Goal: Task Accomplishment & Management: Manage account settings

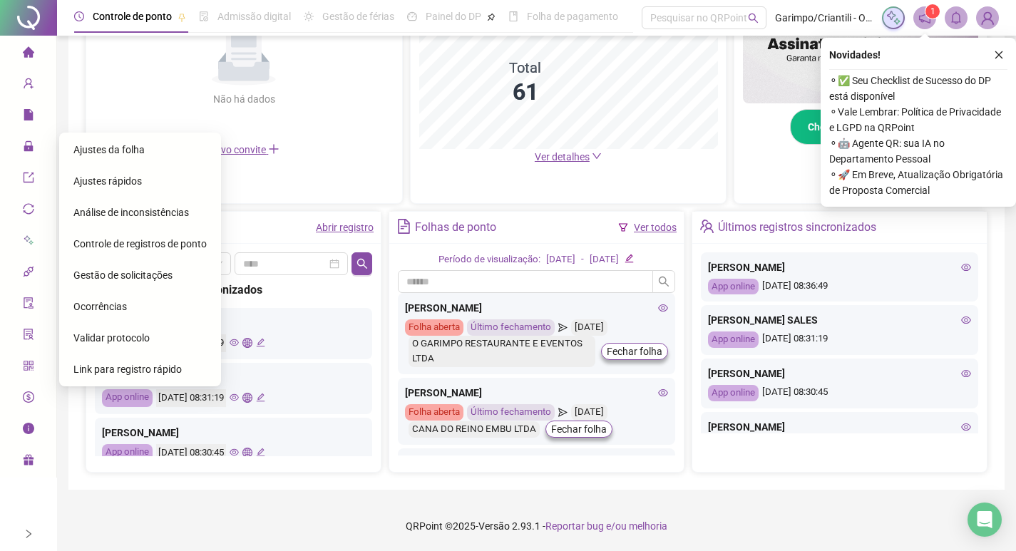
click at [92, 145] on span "Ajustes da folha" at bounding box center [108, 149] width 71 height 11
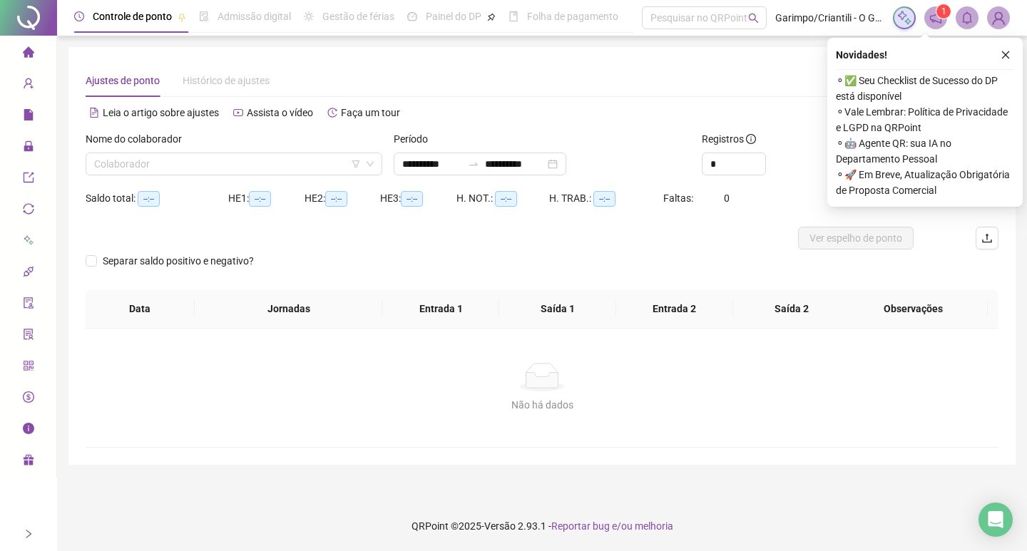
type input "**********"
click at [183, 168] on input "search" at bounding box center [227, 163] width 267 height 21
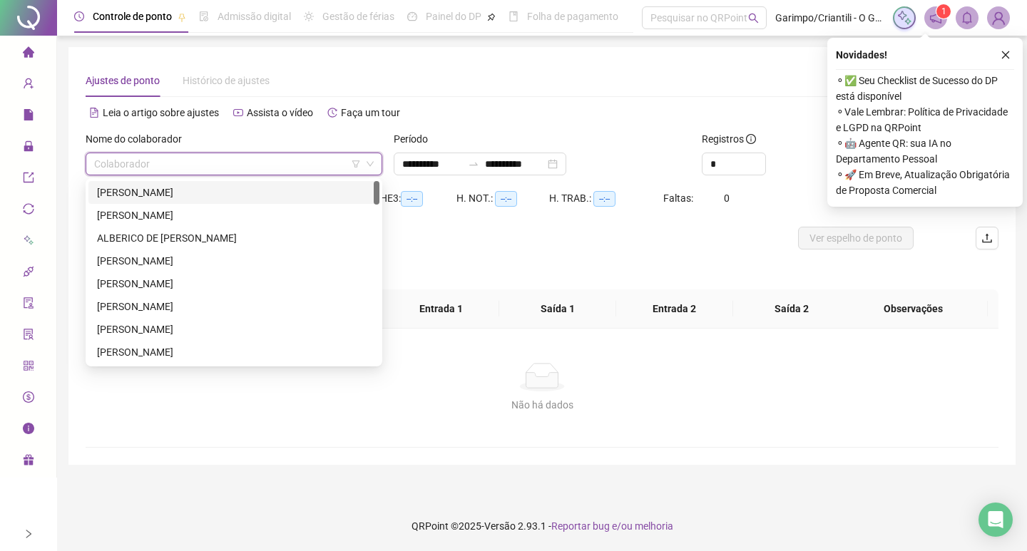
click at [355, 163] on icon "filter" at bounding box center [356, 164] width 9 height 9
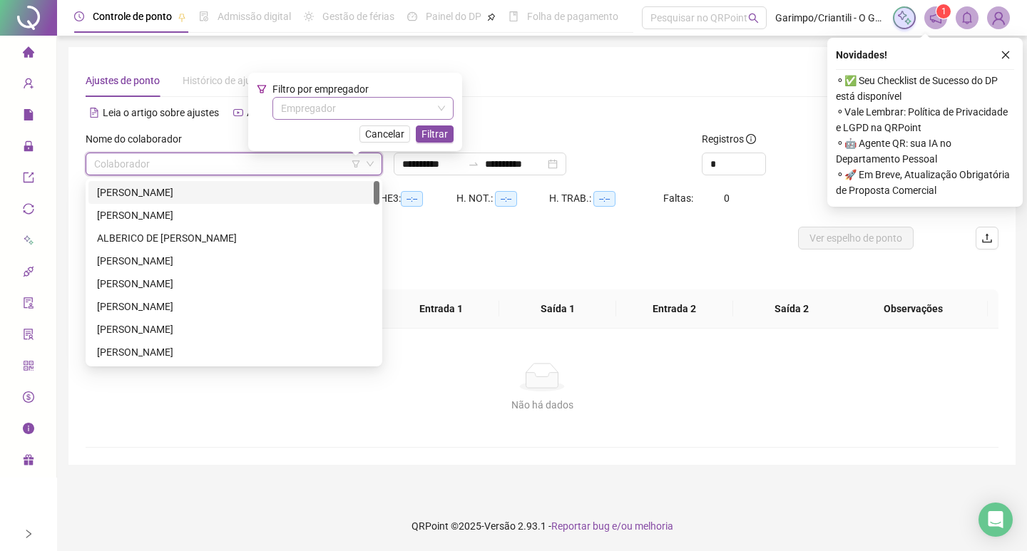
click at [350, 105] on input "search" at bounding box center [356, 108] width 151 height 21
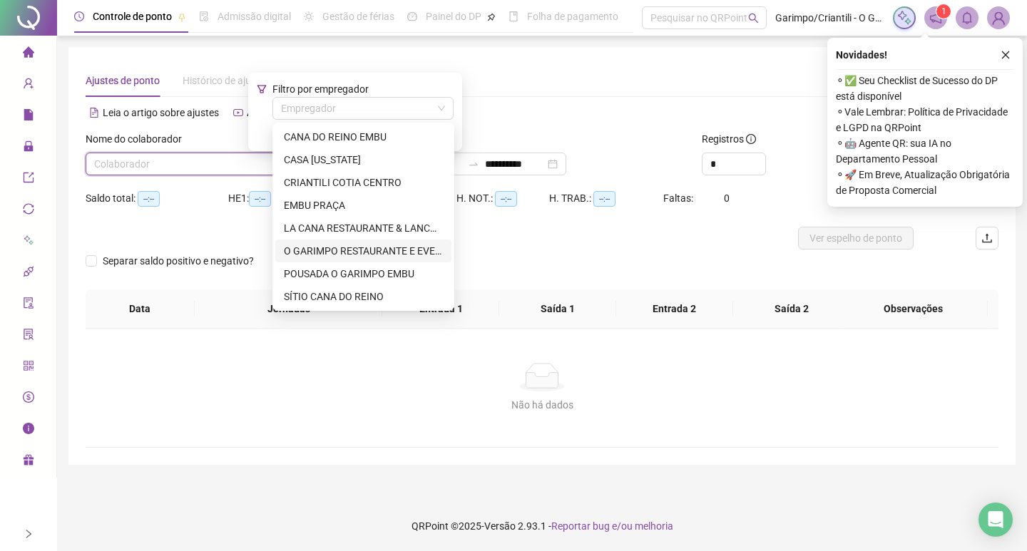
click at [337, 242] on div "O GARIMPO RESTAURANTE E EVENTOS LTDA" at bounding box center [363, 251] width 176 height 23
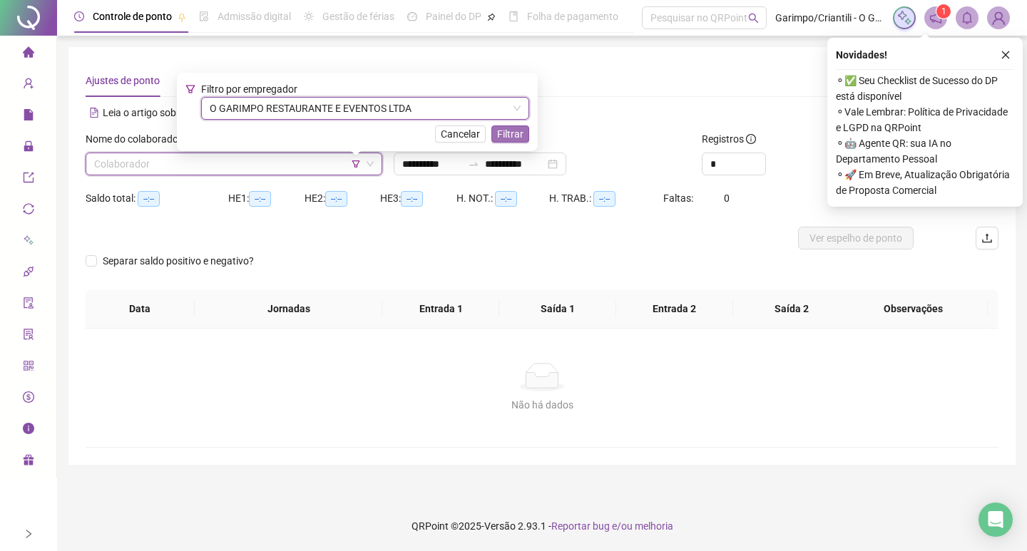
click at [517, 129] on span "Filtrar" at bounding box center [510, 134] width 26 height 16
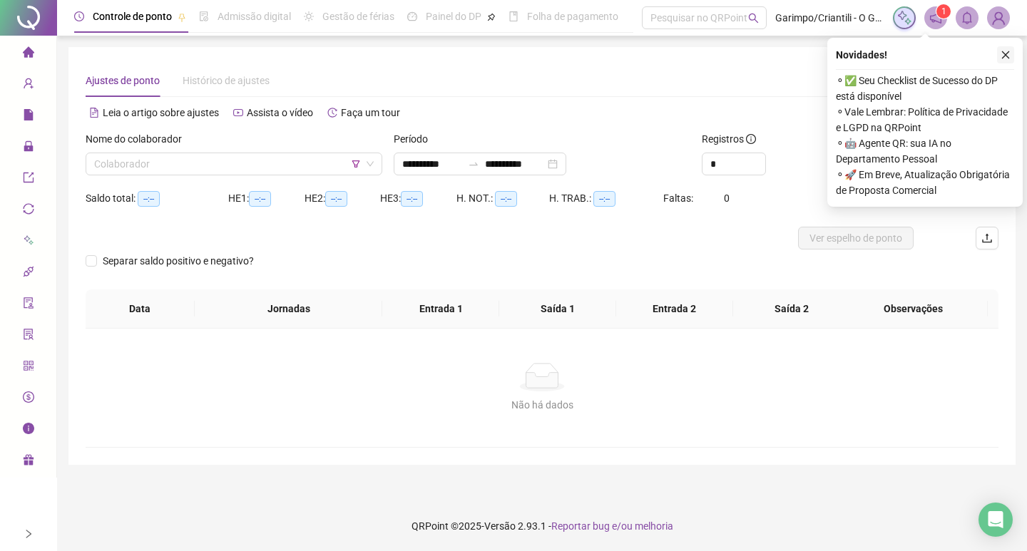
click at [999, 53] on button "button" at bounding box center [1005, 54] width 17 height 17
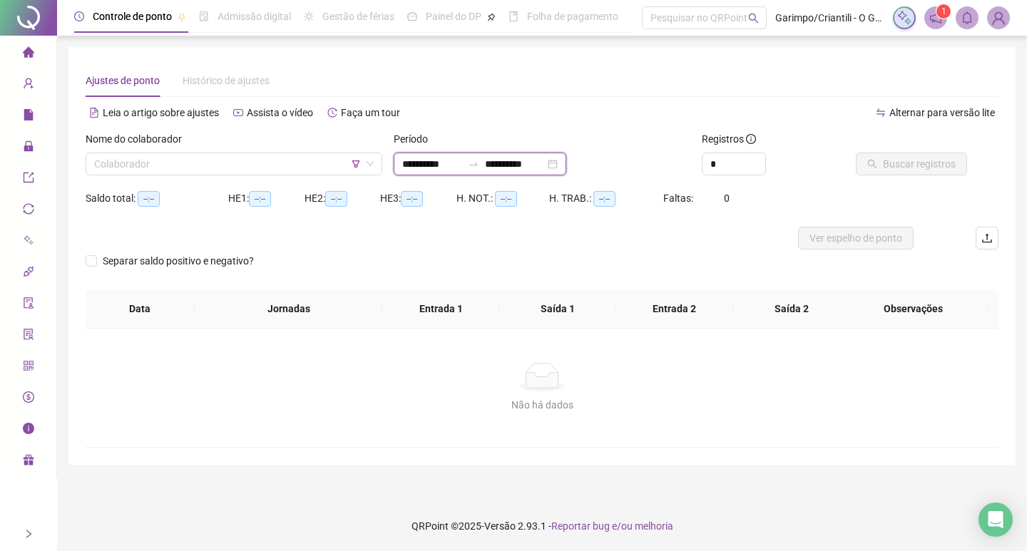
click at [545, 166] on input "**********" at bounding box center [515, 164] width 60 height 16
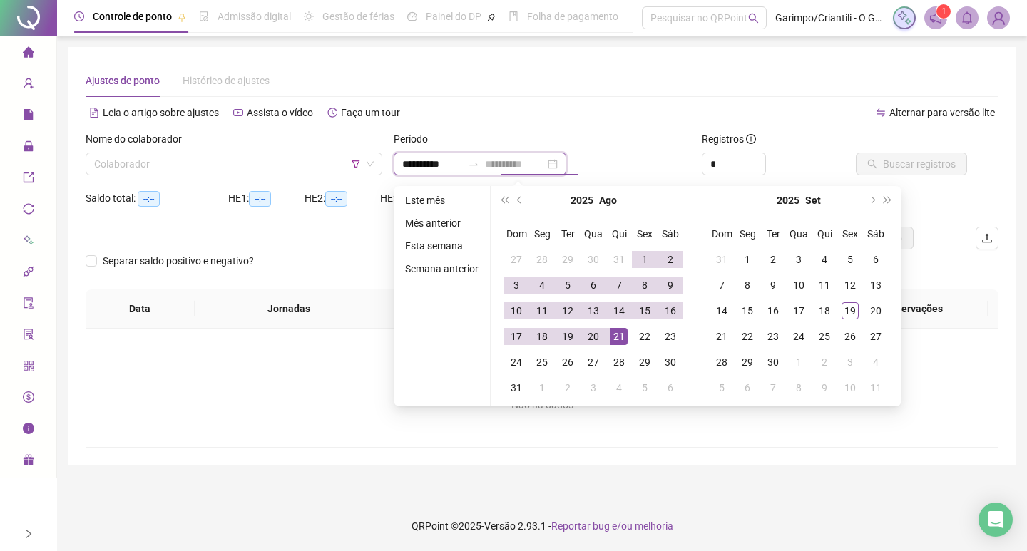
type input "**********"
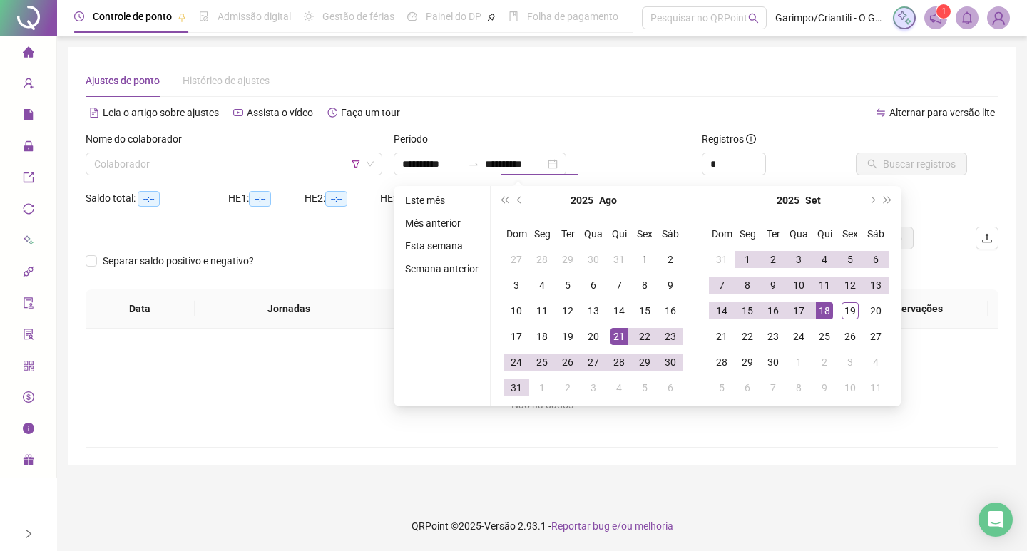
click at [677, 86] on div "Ajustes de ponto Histórico de ajustes" at bounding box center [542, 80] width 913 height 33
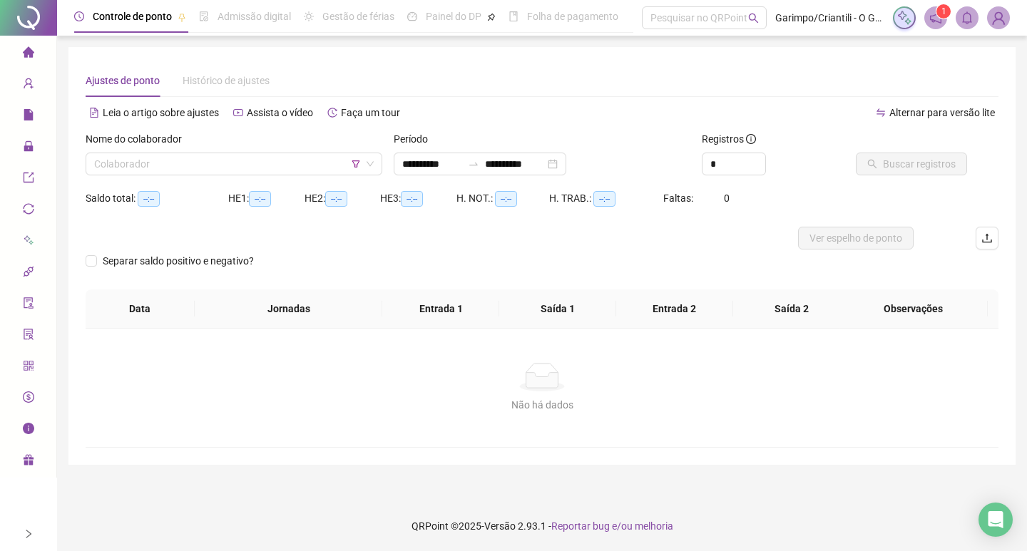
click at [163, 150] on div "Nome do colaborador" at bounding box center [234, 141] width 297 height 21
click at [153, 165] on input "search" at bounding box center [227, 163] width 267 height 21
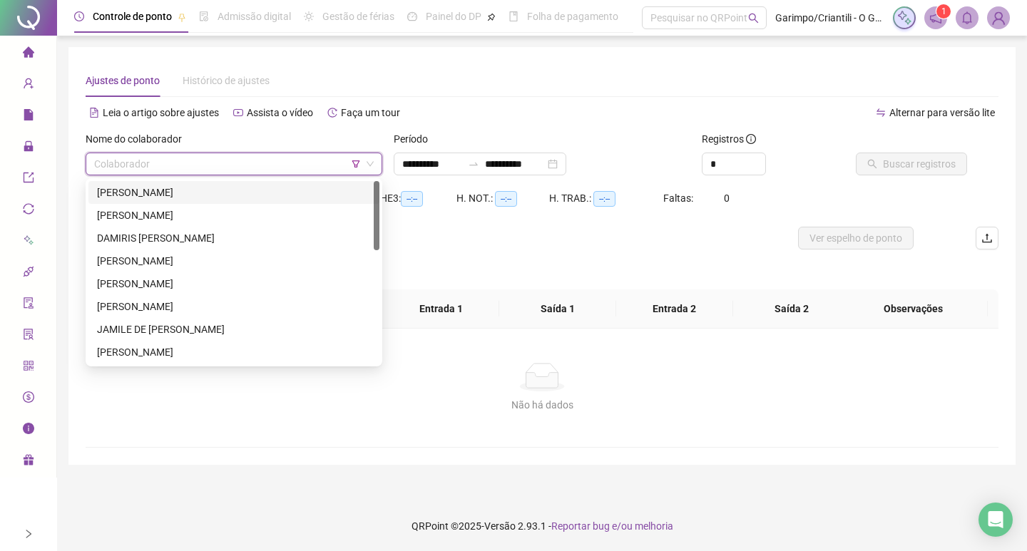
click at [160, 193] on div "ADRIANA ELISABETE DE CAMARGO ALMEIDA" at bounding box center [234, 193] width 274 height 16
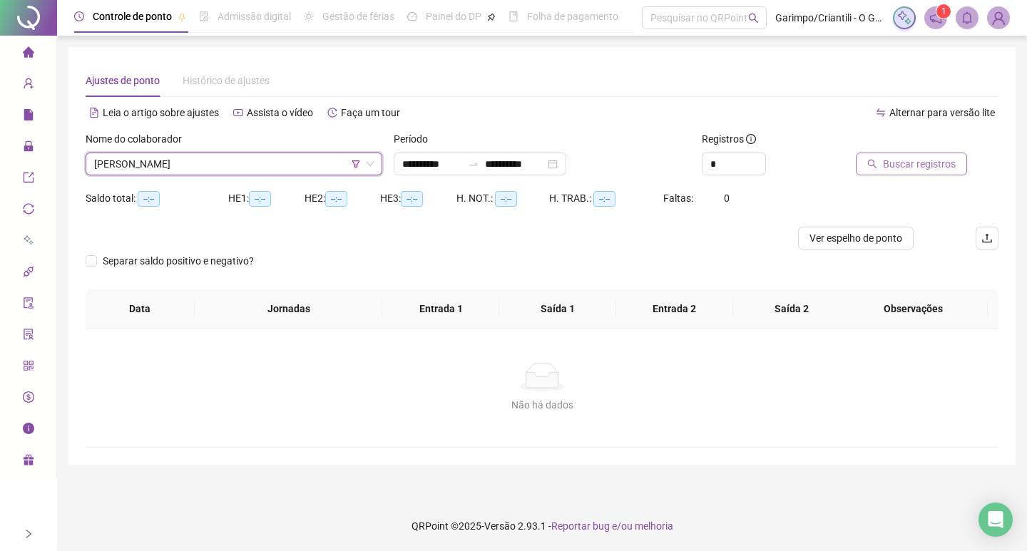
click at [876, 163] on icon "search" at bounding box center [872, 164] width 10 height 10
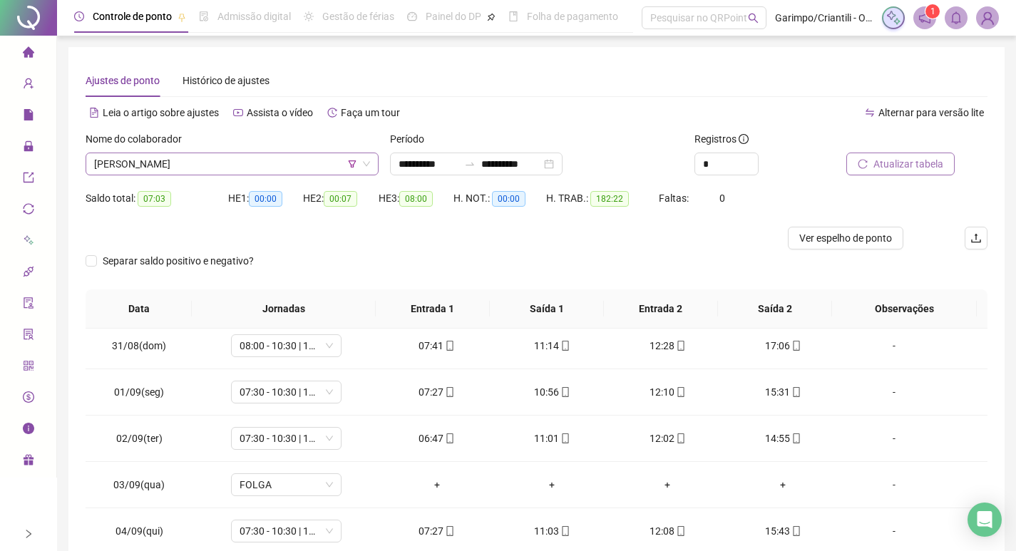
click at [177, 164] on span "ADRIANA ELISABETE DE CAMARGO ALMEIDA" at bounding box center [232, 163] width 276 height 21
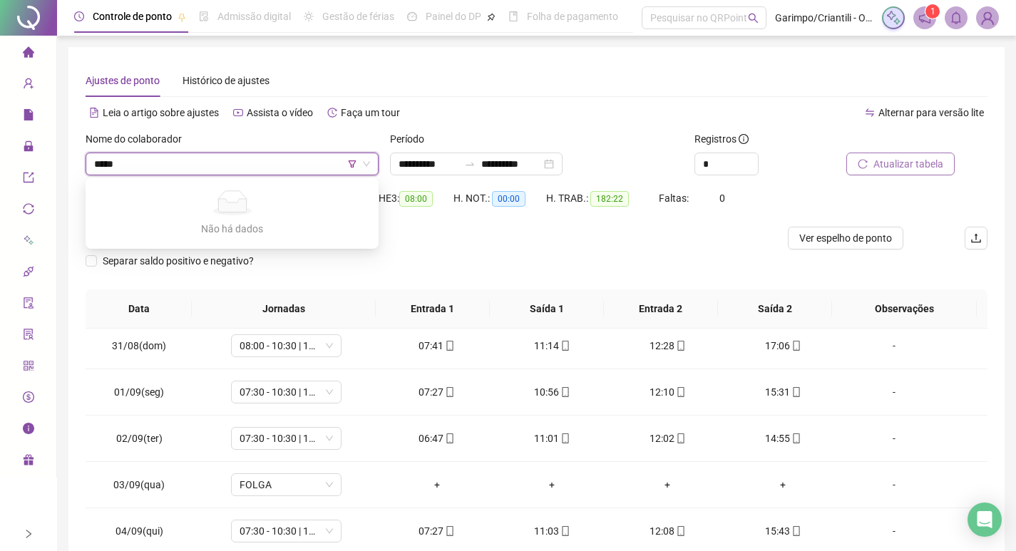
type input "******"
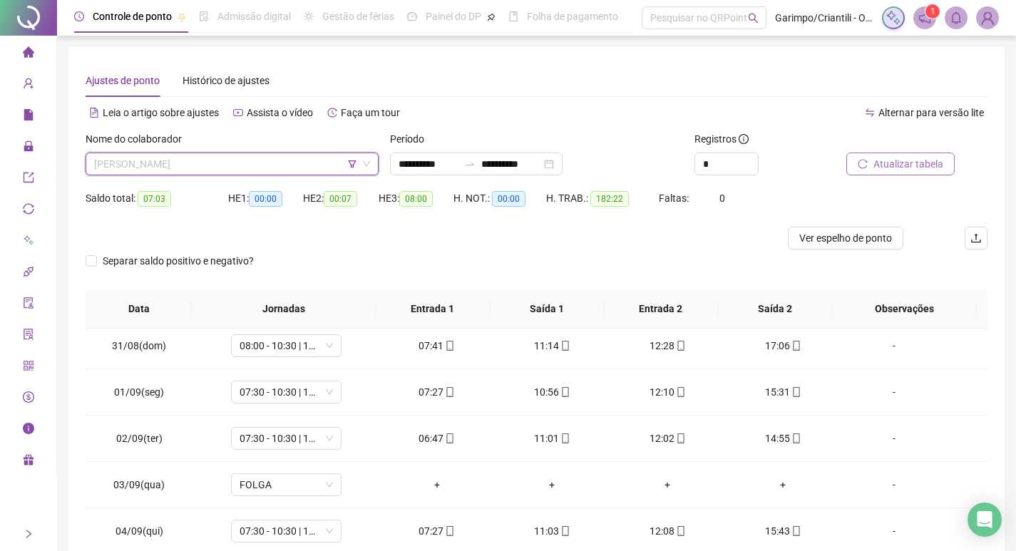
click at [160, 160] on span "ADRIANA ELISABETE DE CAMARGO ALMEIDA" at bounding box center [232, 163] width 276 height 21
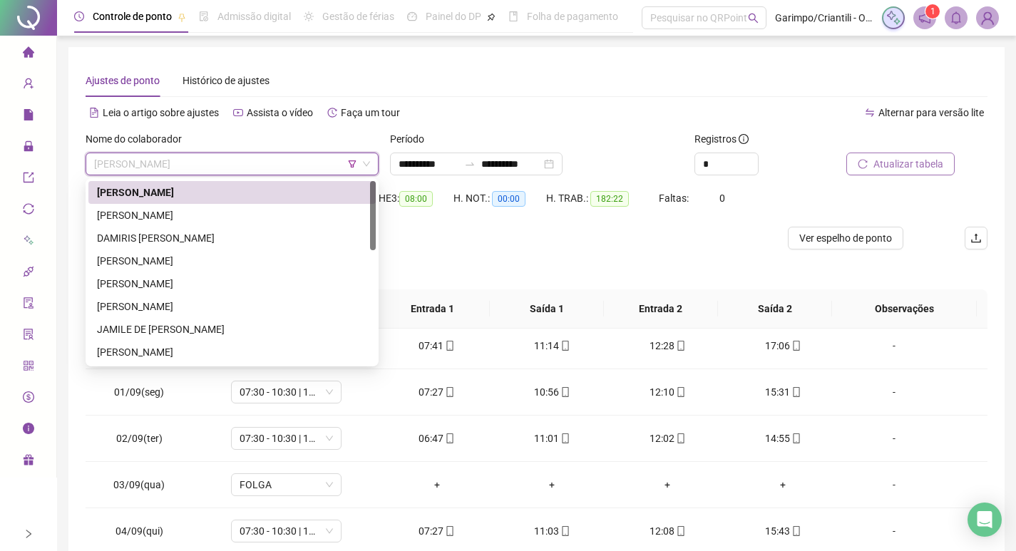
click at [349, 161] on icon "filter" at bounding box center [353, 163] width 8 height 7
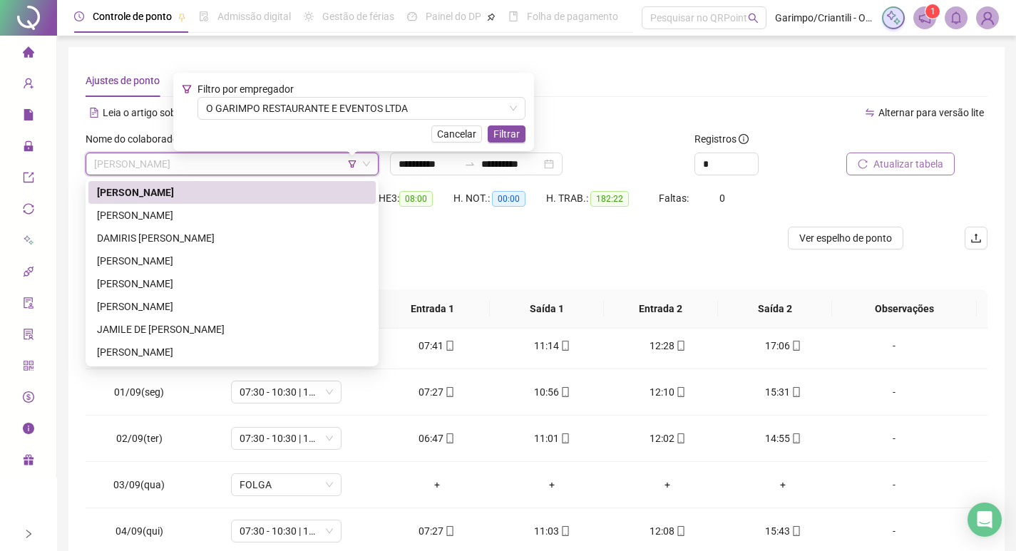
drag, startPoint x: 357, startPoint y: 93, endPoint x: 340, endPoint y: 108, distance: 22.3
click at [357, 94] on div "Filtro por empregador O GARIMPO RESTAURANTE E EVENTOS LTDA" at bounding box center [362, 100] width 328 height 39
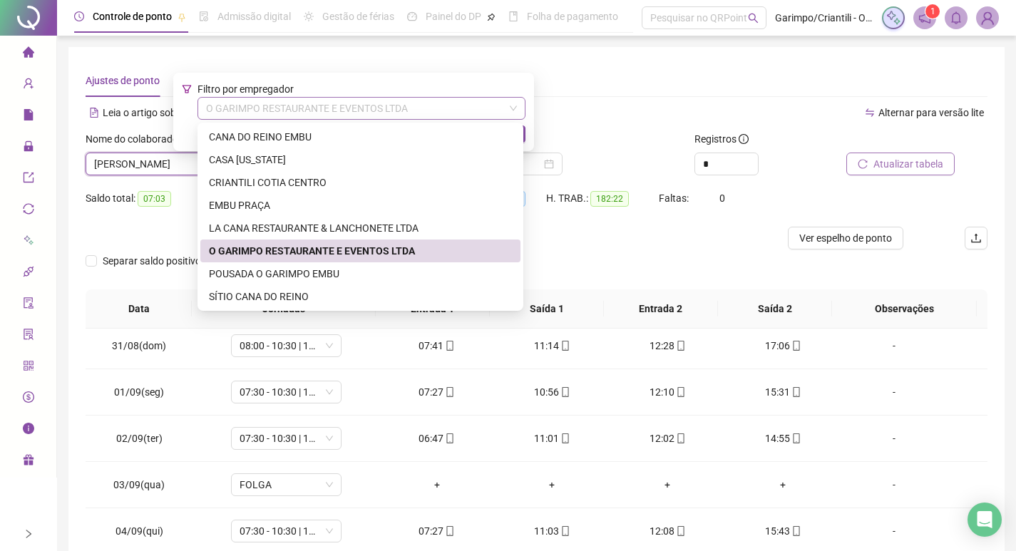
click at [339, 108] on span "O GARIMPO RESTAURANTE E EVENTOS LTDA" at bounding box center [361, 108] width 311 height 21
click at [260, 152] on div "CASA FLORIDA" at bounding box center [360, 160] width 303 height 16
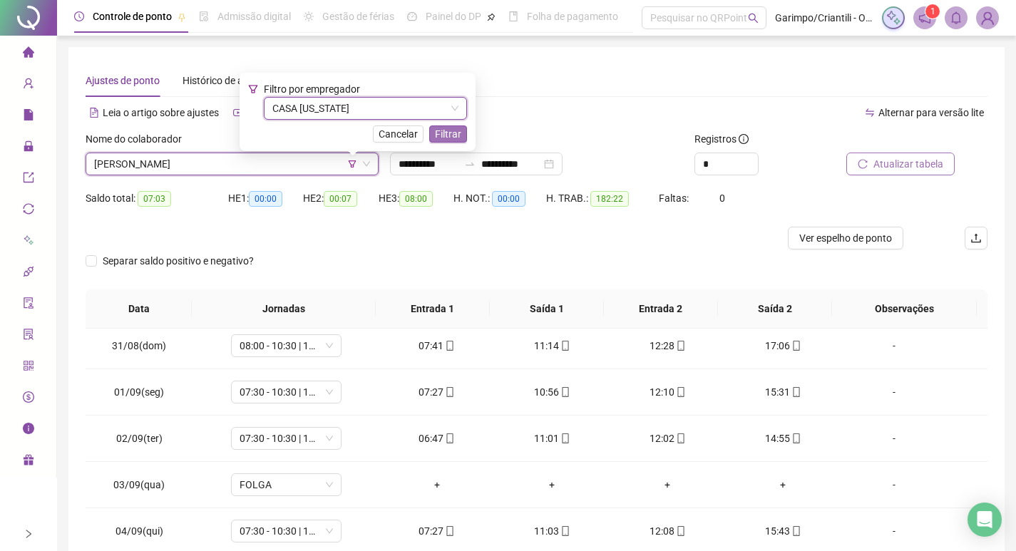
click at [436, 135] on span "Filtrar" at bounding box center [448, 134] width 26 height 16
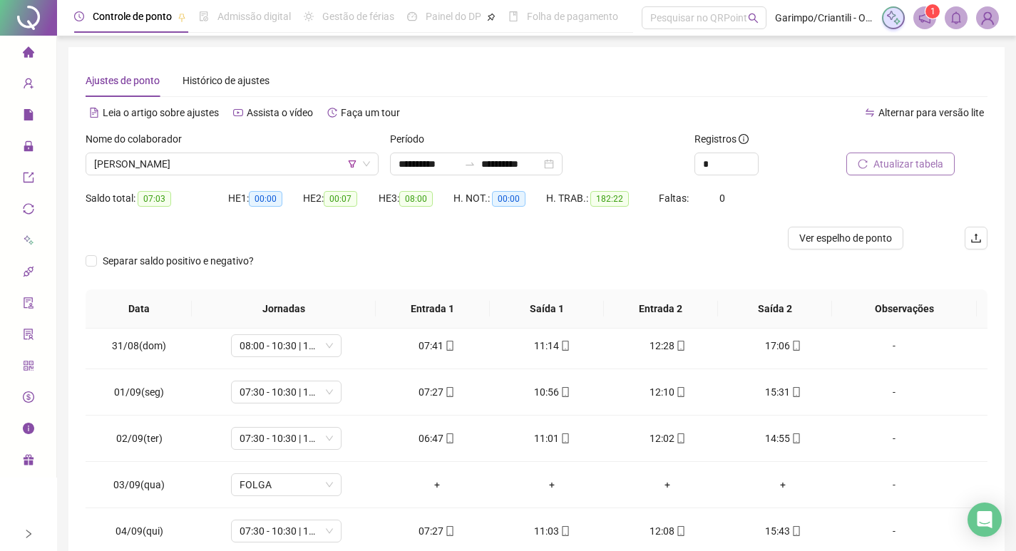
click at [881, 157] on span "Atualizar tabela" at bounding box center [909, 164] width 70 height 16
click at [165, 158] on span "ADRIANA ELISABETE DE CAMARGO ALMEIDA" at bounding box center [232, 163] width 276 height 21
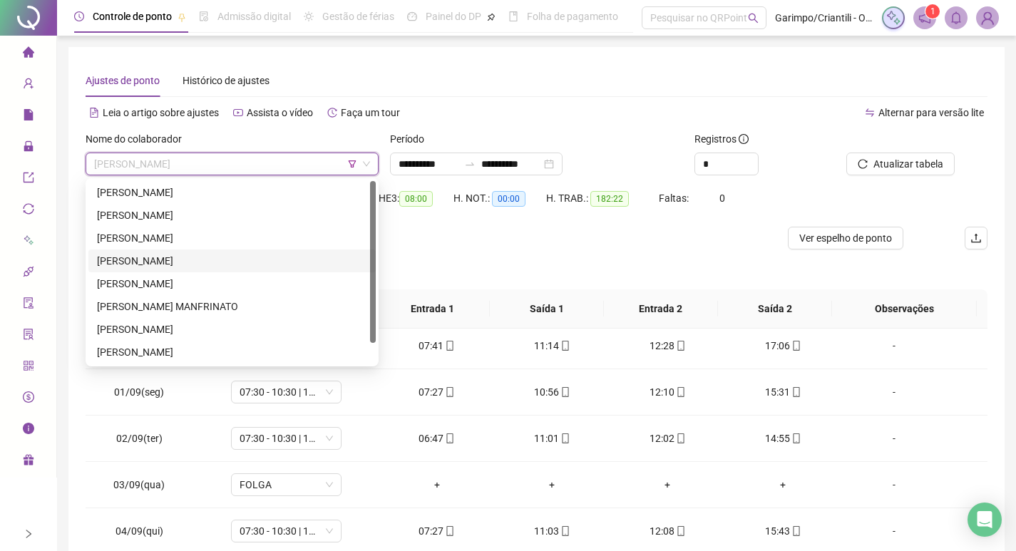
click at [128, 257] on div "INGRID BAPTISTA DOS SANTOS" at bounding box center [232, 261] width 270 height 16
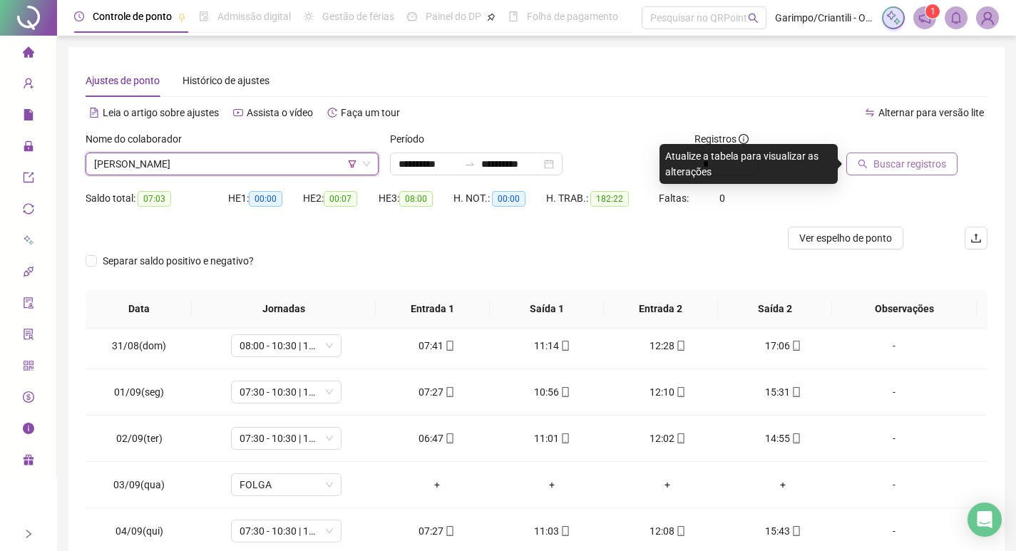
click at [876, 160] on span "Buscar registros" at bounding box center [910, 164] width 73 height 16
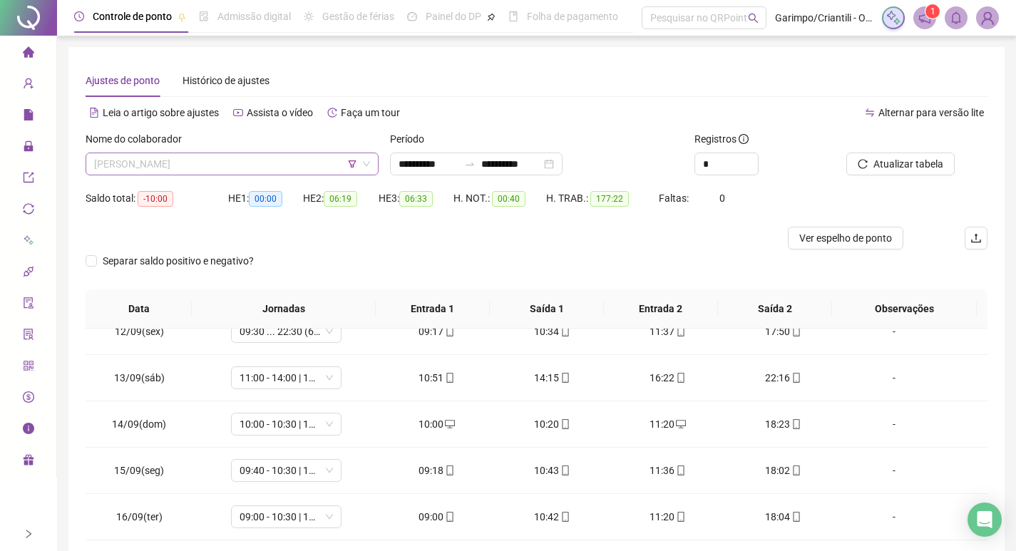
click at [244, 160] on span "INGRID BAPTISTA DOS SANTOS" at bounding box center [232, 163] width 276 height 21
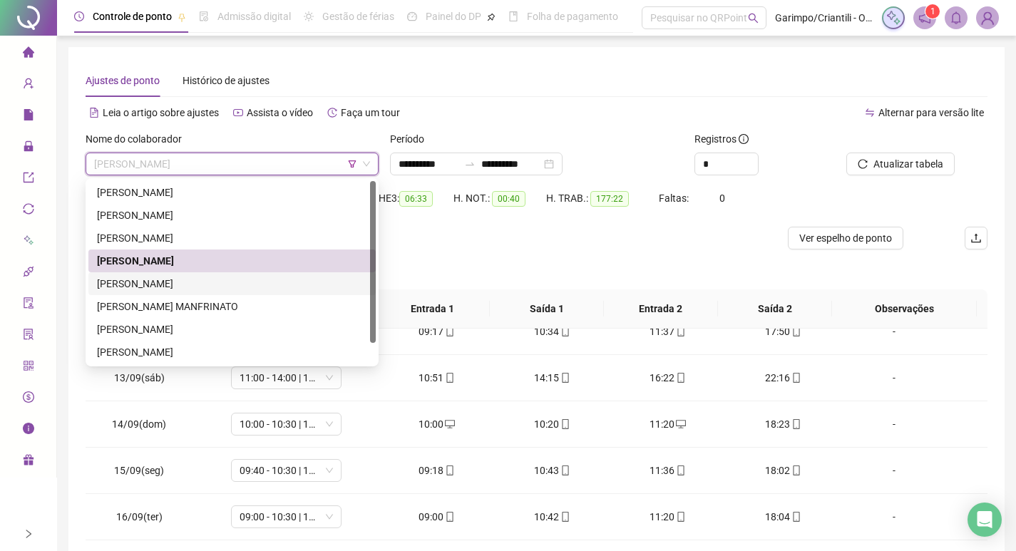
click at [177, 286] on div "ISMAEL DOS SANTOS CARDOSO" at bounding box center [232, 284] width 270 height 16
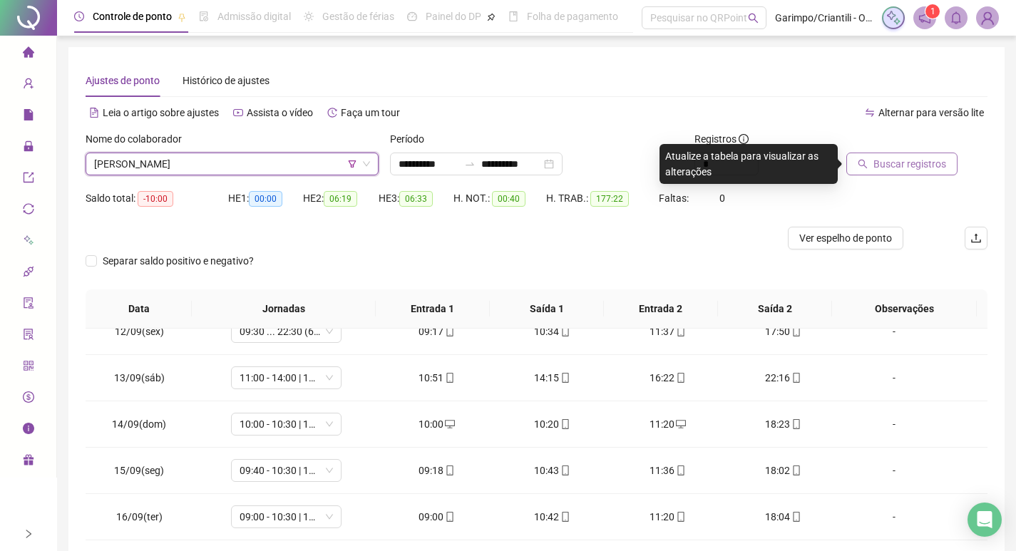
click at [886, 162] on span "Buscar registros" at bounding box center [910, 164] width 73 height 16
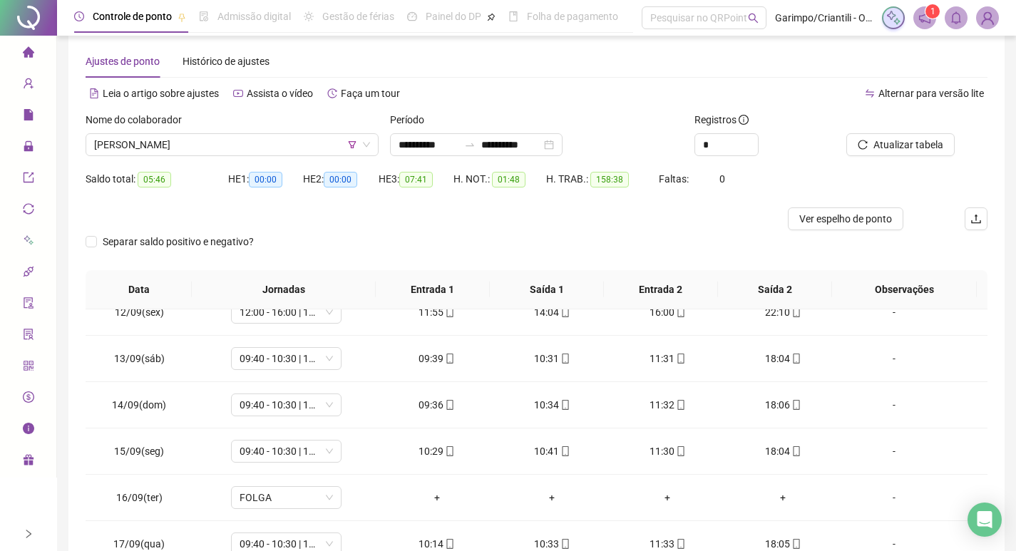
scroll to position [18, 0]
click at [749, 140] on icon "up" at bounding box center [750, 142] width 5 height 5
type input "*"
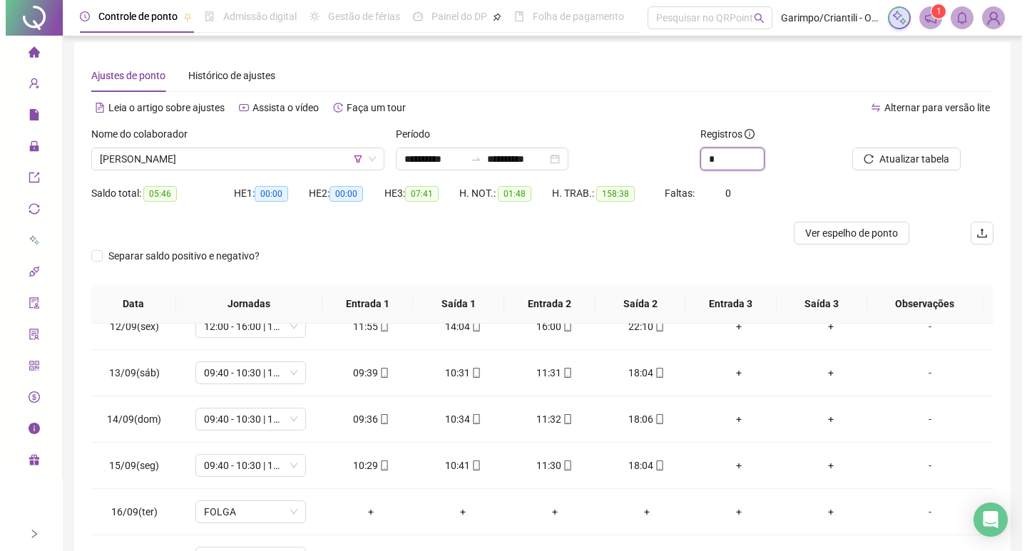
scroll to position [0, 0]
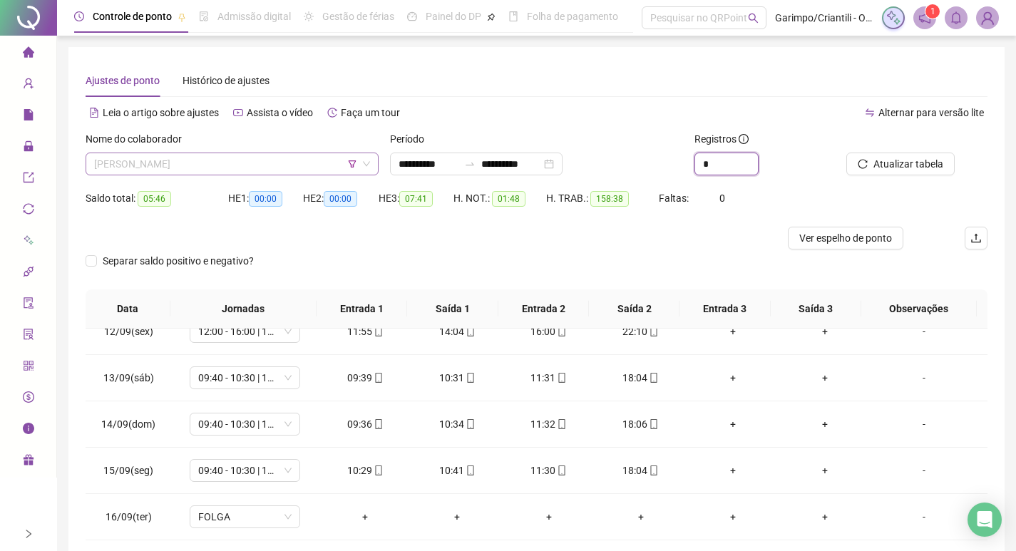
click at [218, 158] on span "ISMAEL DOS SANTOS CARDOSO" at bounding box center [232, 163] width 276 height 21
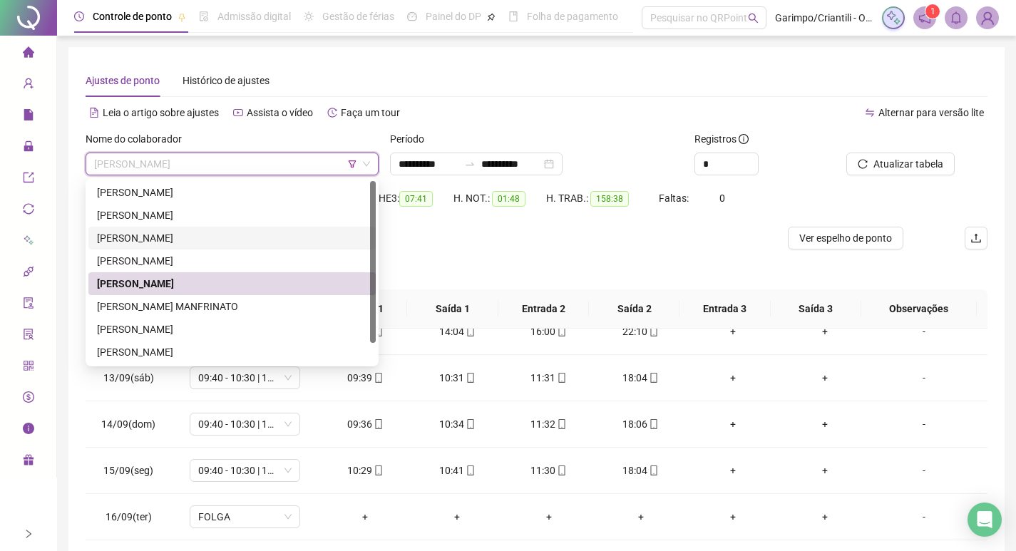
click at [146, 240] on div "DIEGO RODRIGUES DA SILVA" at bounding box center [232, 238] width 270 height 16
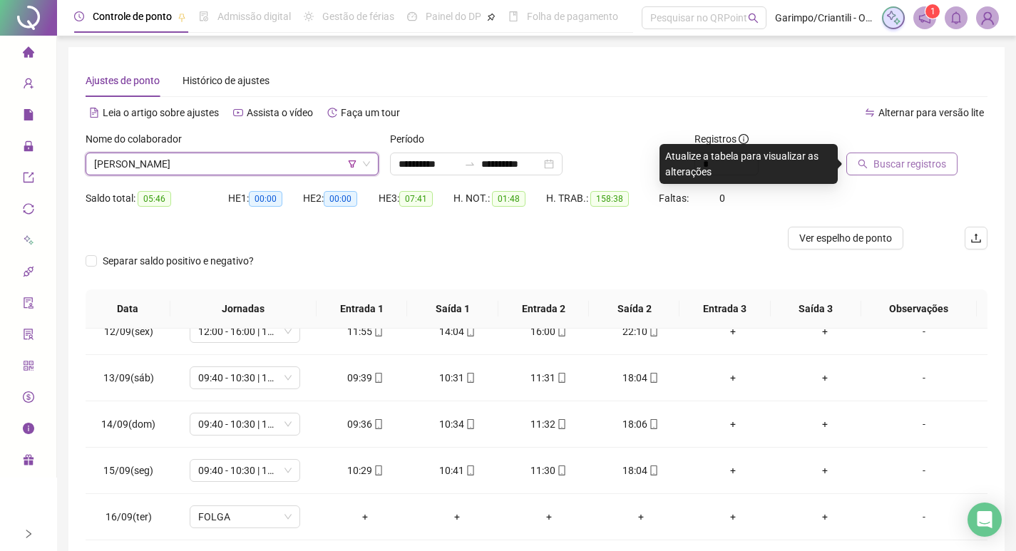
click at [920, 168] on span "Buscar registros" at bounding box center [910, 164] width 73 height 16
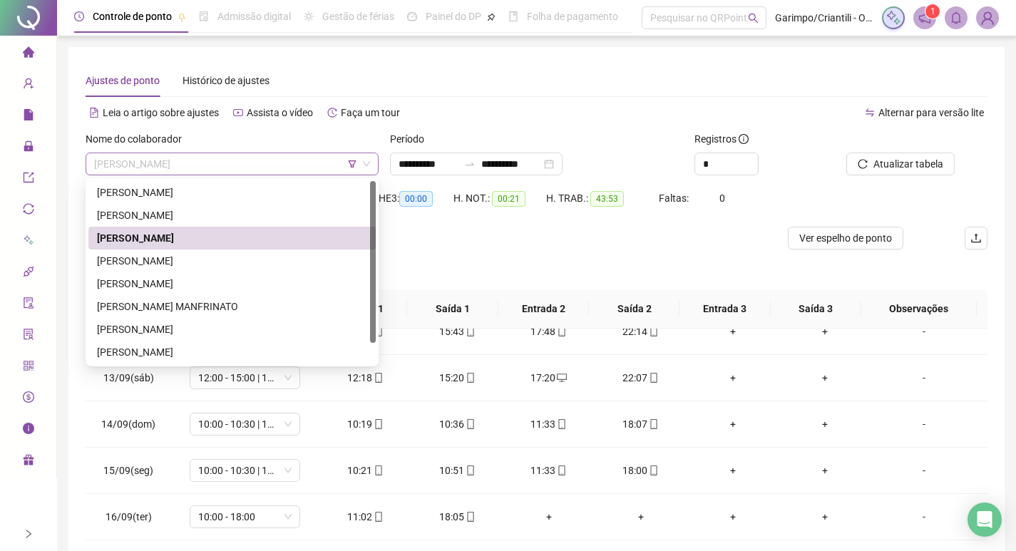
click at [233, 173] on span "DIEGO RODRIGUES DA SILVA" at bounding box center [232, 163] width 276 height 21
click at [220, 307] on div "JULIANA VITORIA MANFRINATO" at bounding box center [232, 307] width 270 height 16
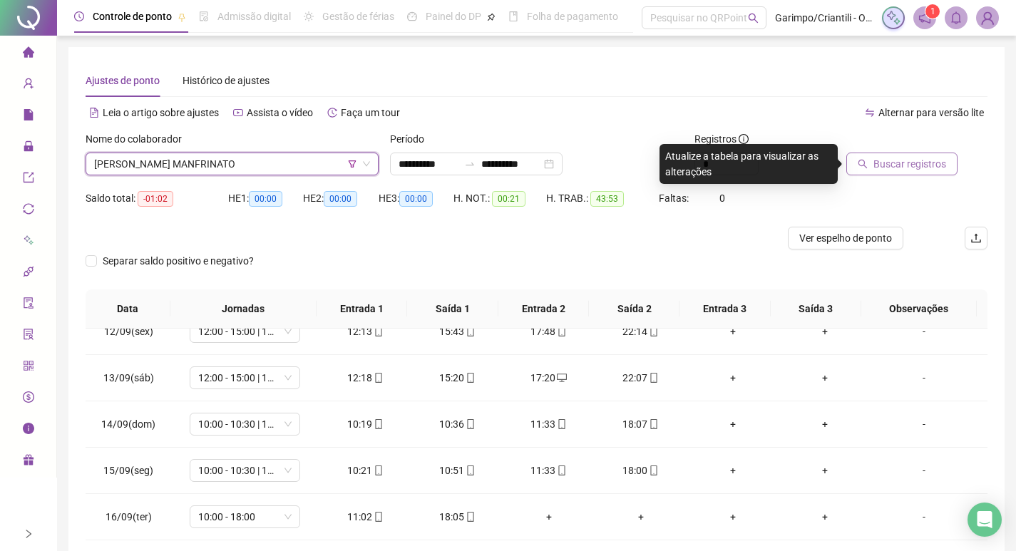
click at [869, 158] on button "Buscar registros" at bounding box center [901, 164] width 111 height 23
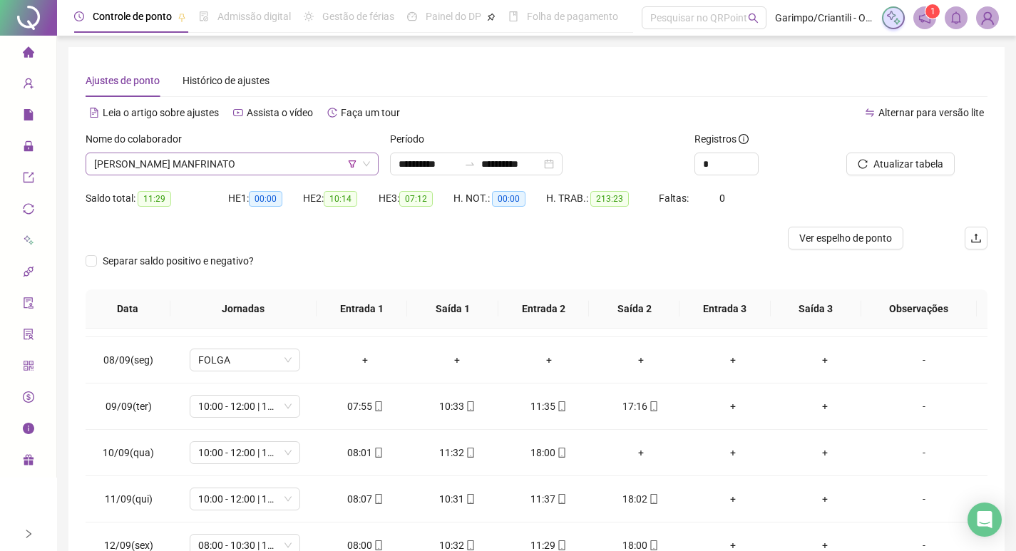
click at [180, 169] on span "JULIANA VITORIA MANFRINATO" at bounding box center [232, 163] width 276 height 21
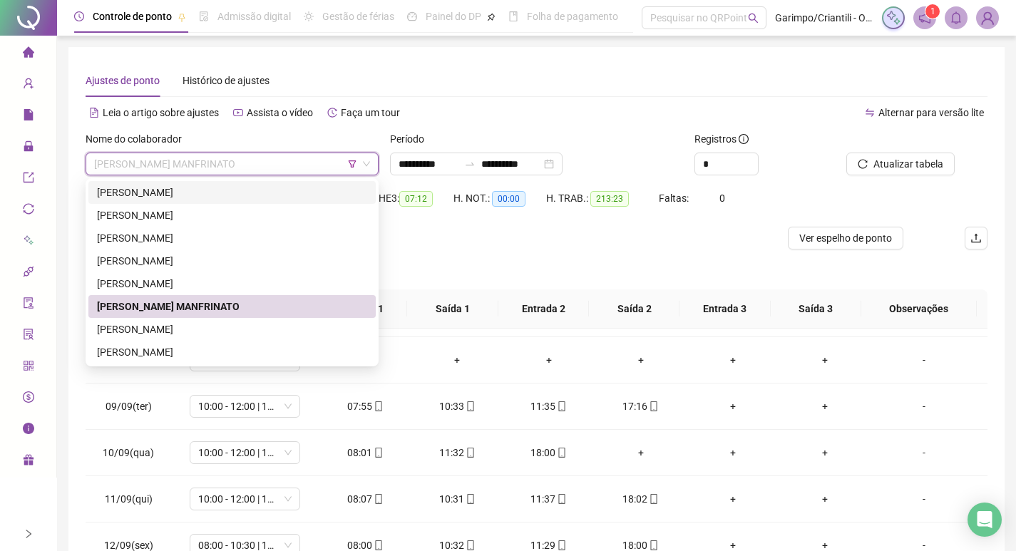
drag, startPoint x: 153, startPoint y: 188, endPoint x: 605, endPoint y: 239, distance: 455.0
click at [155, 188] on div "ALTEMAR FERNANDES ALVES" at bounding box center [232, 193] width 270 height 16
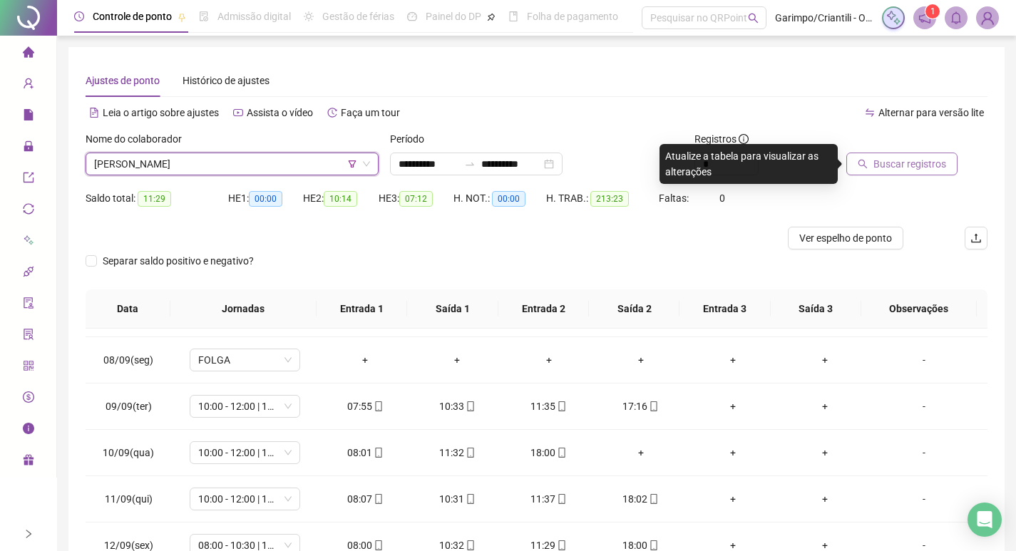
click at [869, 163] on button "Buscar registros" at bounding box center [901, 164] width 111 height 23
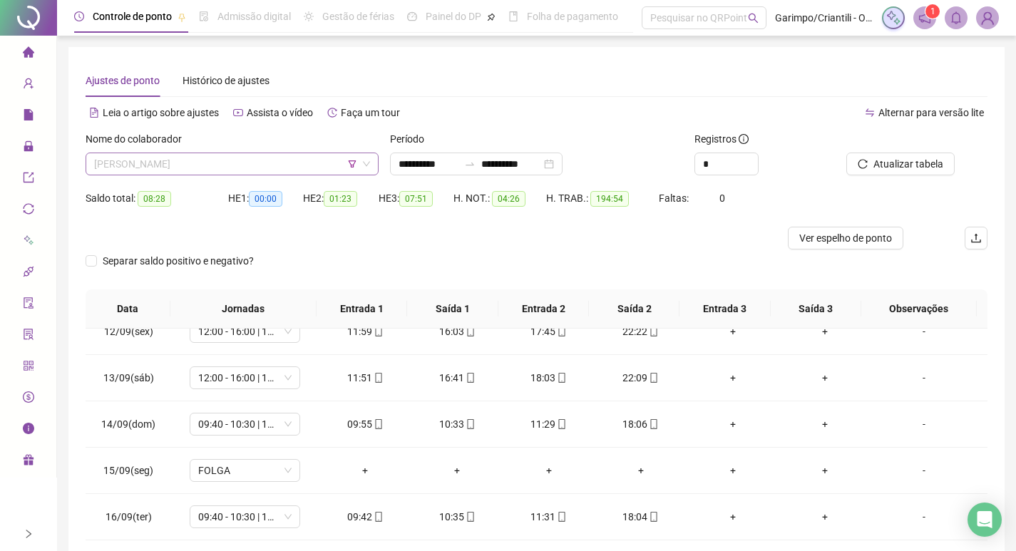
click at [193, 158] on span "ALTEMAR FERNANDES ALVES" at bounding box center [232, 163] width 276 height 21
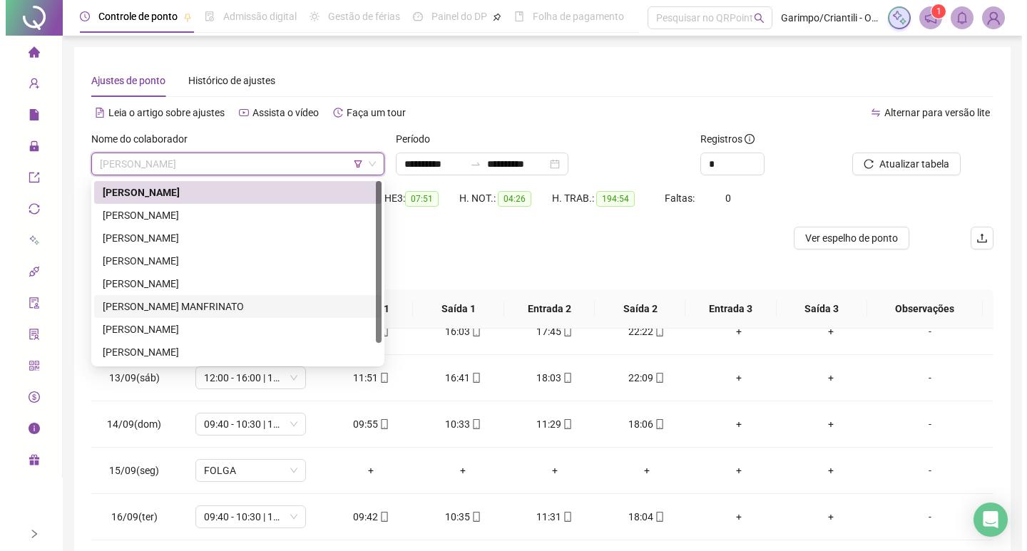
scroll to position [23, 0]
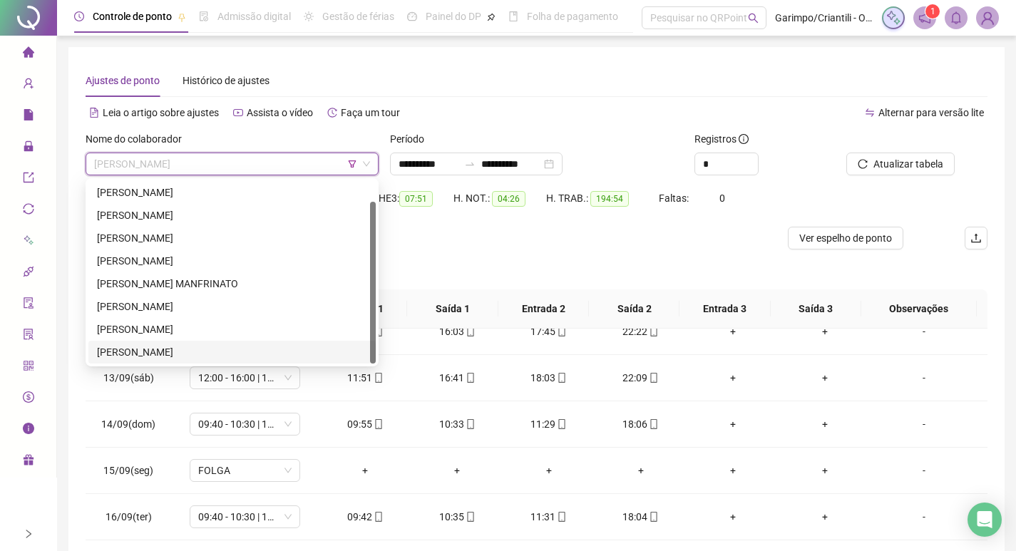
click at [123, 344] on div "SAMUEL DA SILVA SILVEIRA" at bounding box center [232, 352] width 270 height 16
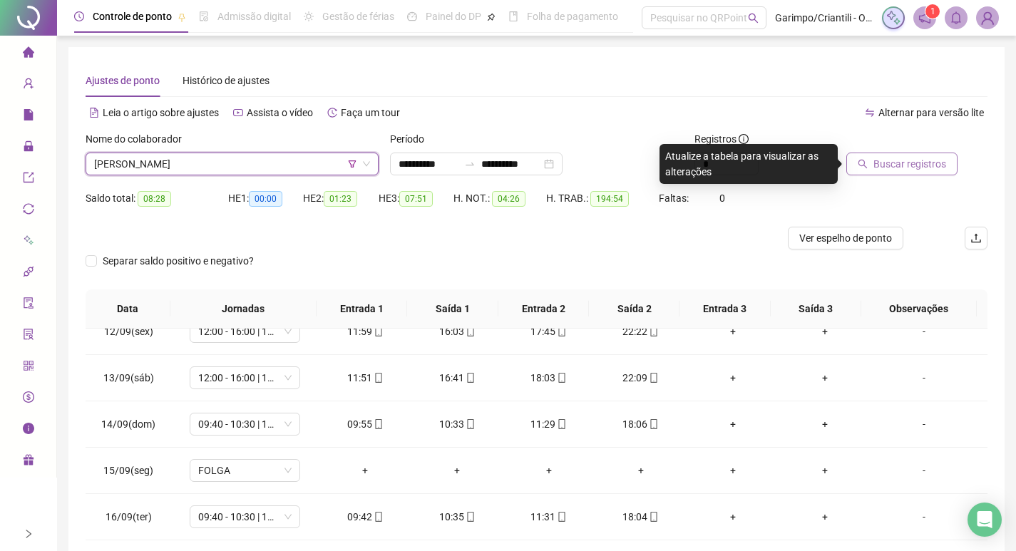
click at [903, 160] on span "Buscar registros" at bounding box center [910, 164] width 73 height 16
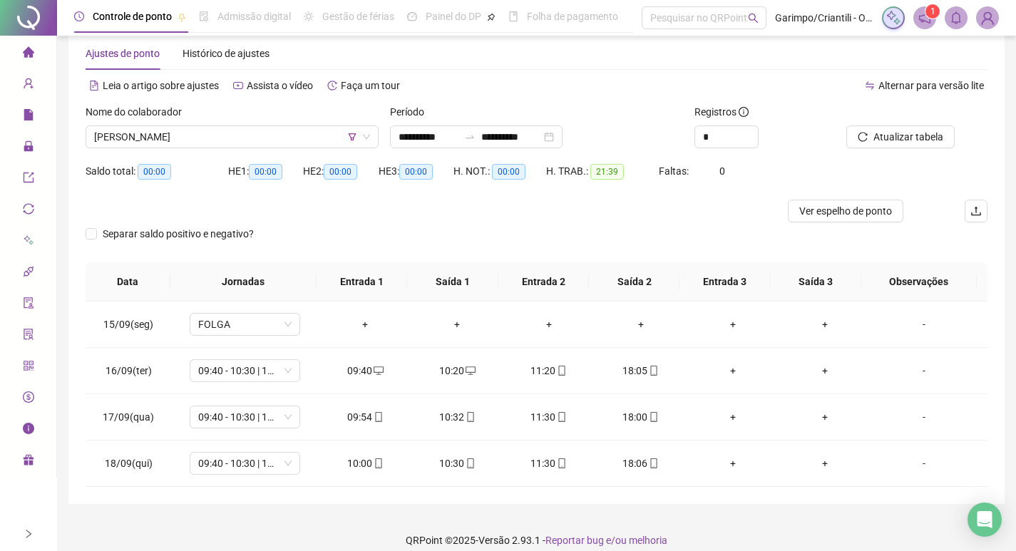
scroll to position [41, 0]
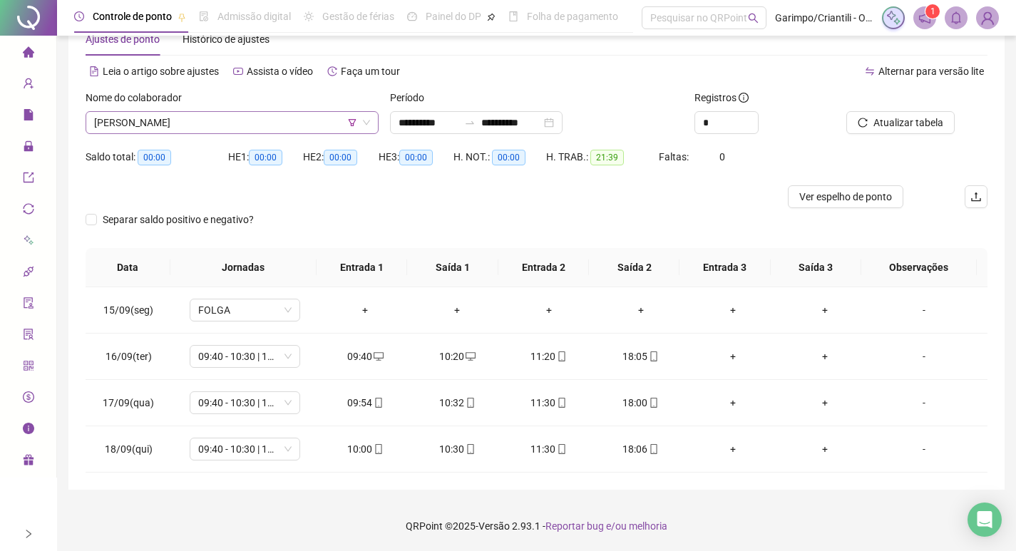
click at [199, 125] on span "SAMUEL DA SILVA SILVEIRA" at bounding box center [232, 122] width 276 height 21
click at [548, 155] on div "H. TRAB.: 21:39" at bounding box center [602, 157] width 113 height 16
click at [649, 454] on icon "mobile" at bounding box center [654, 449] width 10 height 10
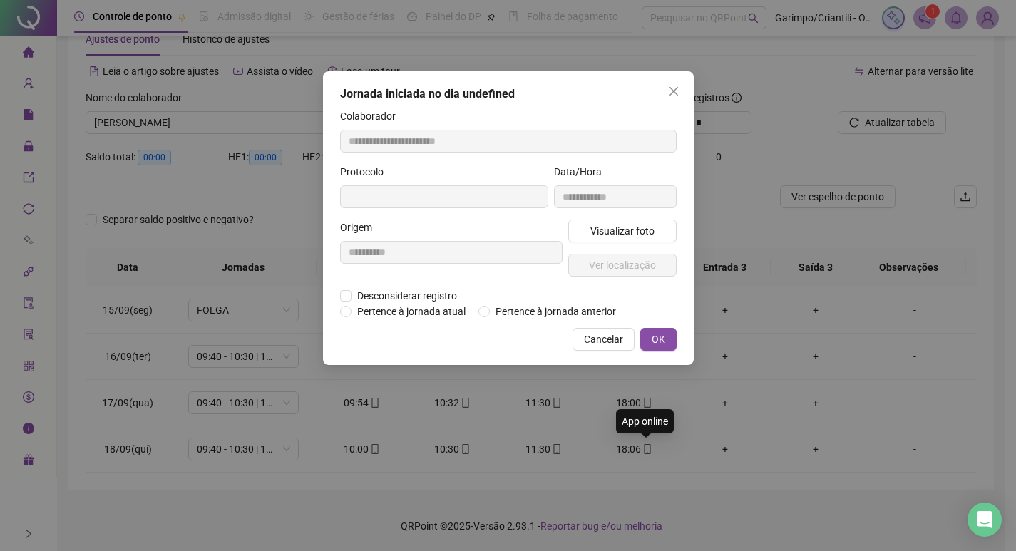
type input "**********"
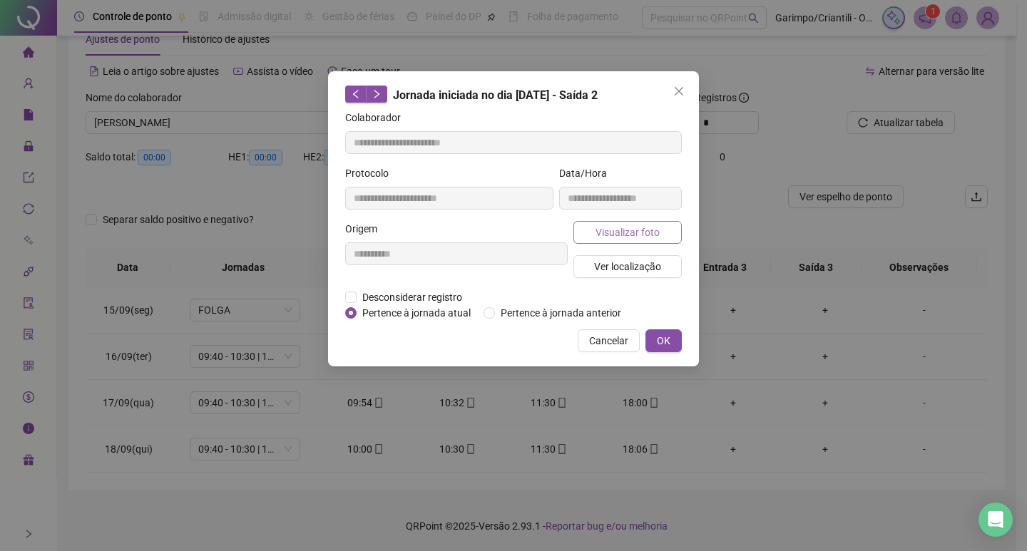
click at [640, 237] on span "Visualizar foto" at bounding box center [627, 233] width 64 height 16
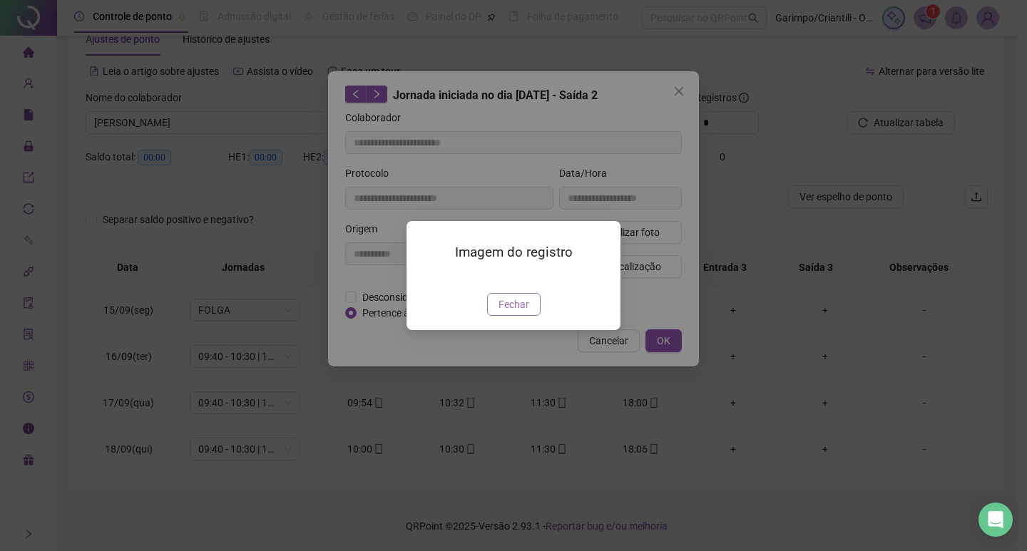
click at [510, 312] on span "Fechar" at bounding box center [513, 305] width 31 height 16
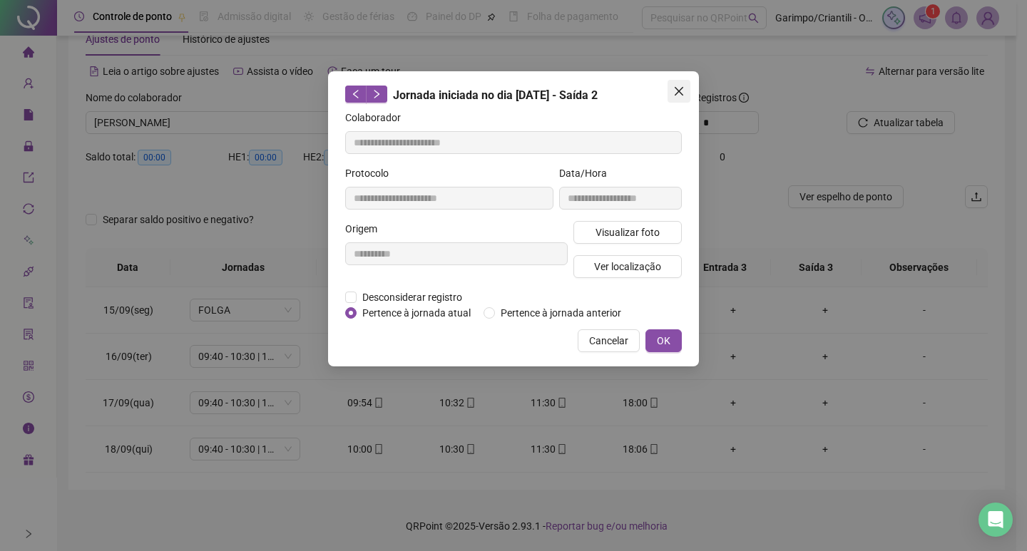
click at [673, 95] on icon "close" at bounding box center [678, 91] width 11 height 11
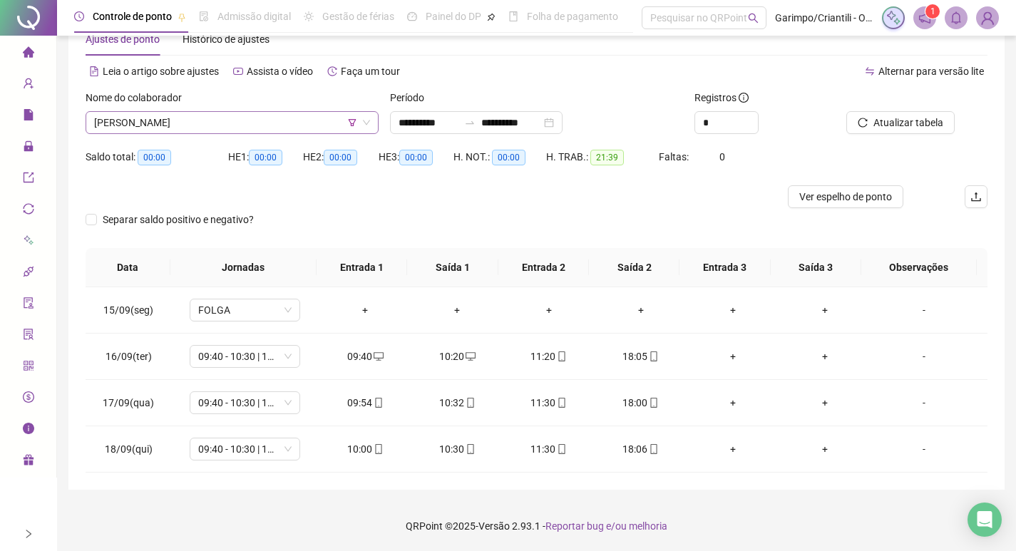
click at [242, 130] on span "SAMUEL DA SILVA SILVEIRA" at bounding box center [232, 122] width 276 height 21
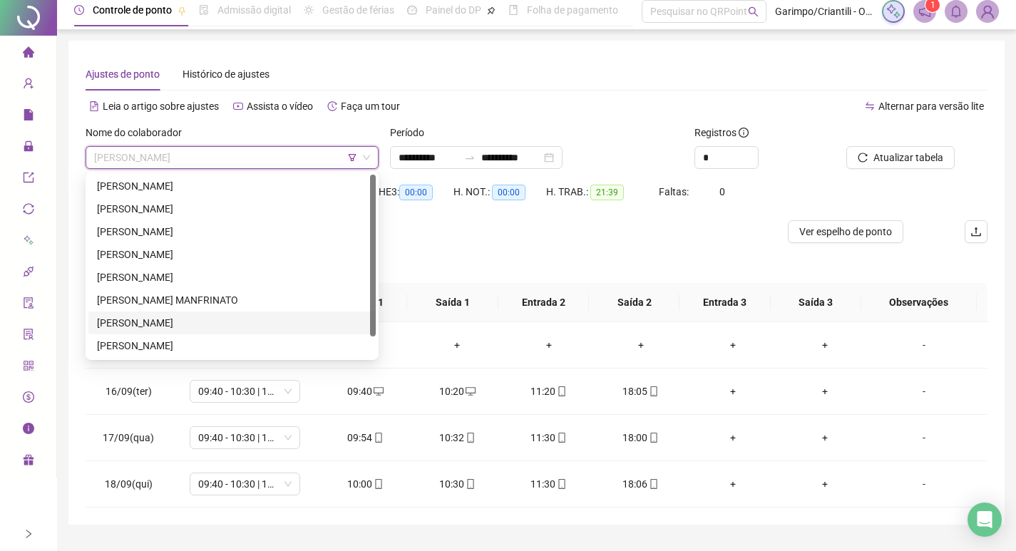
scroll to position [0, 0]
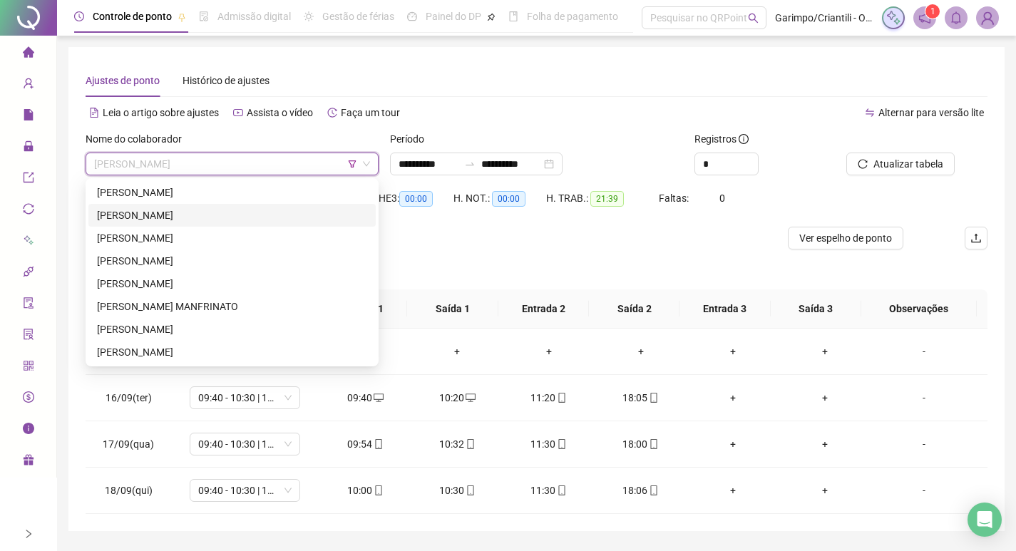
click at [144, 212] on div "ANDRESSA PEREIRA SOUZA" at bounding box center [232, 216] width 270 height 16
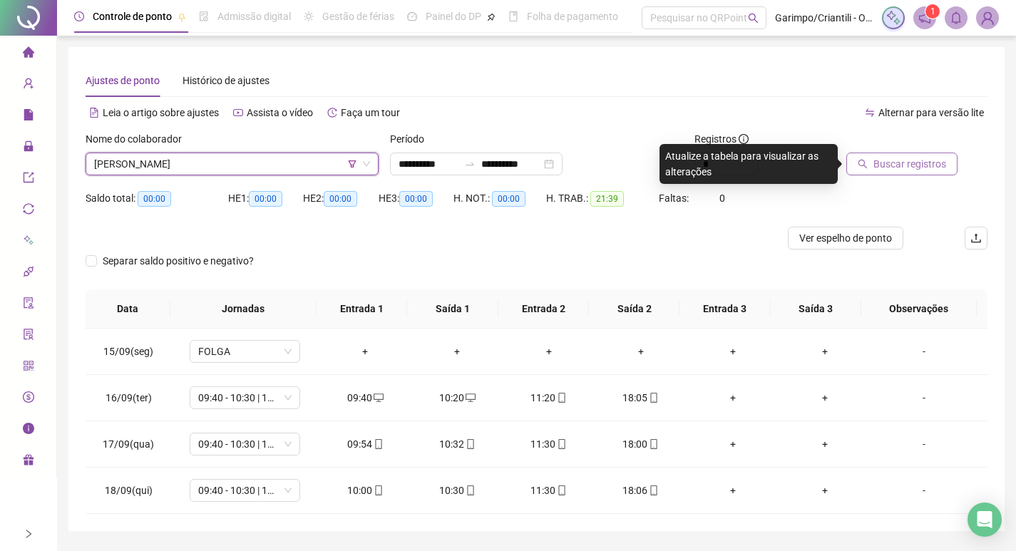
click at [876, 163] on span "Buscar registros" at bounding box center [910, 164] width 73 height 16
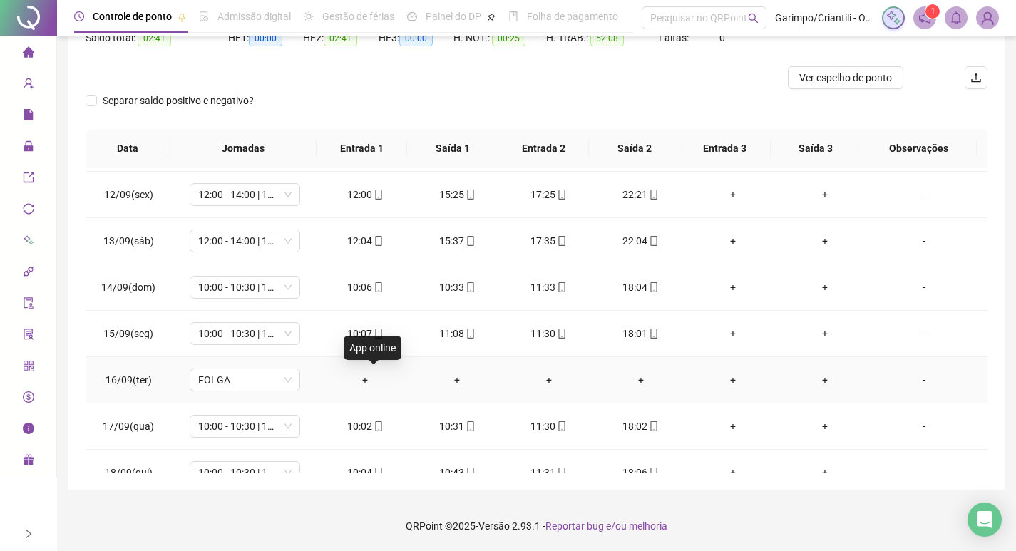
scroll to position [66, 0]
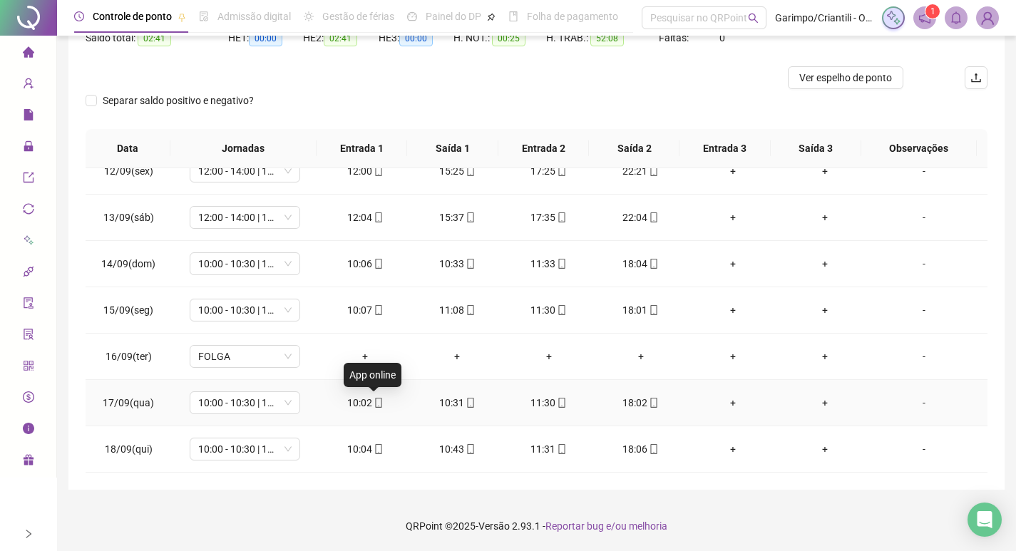
click at [375, 401] on icon "mobile" at bounding box center [378, 403] width 6 height 10
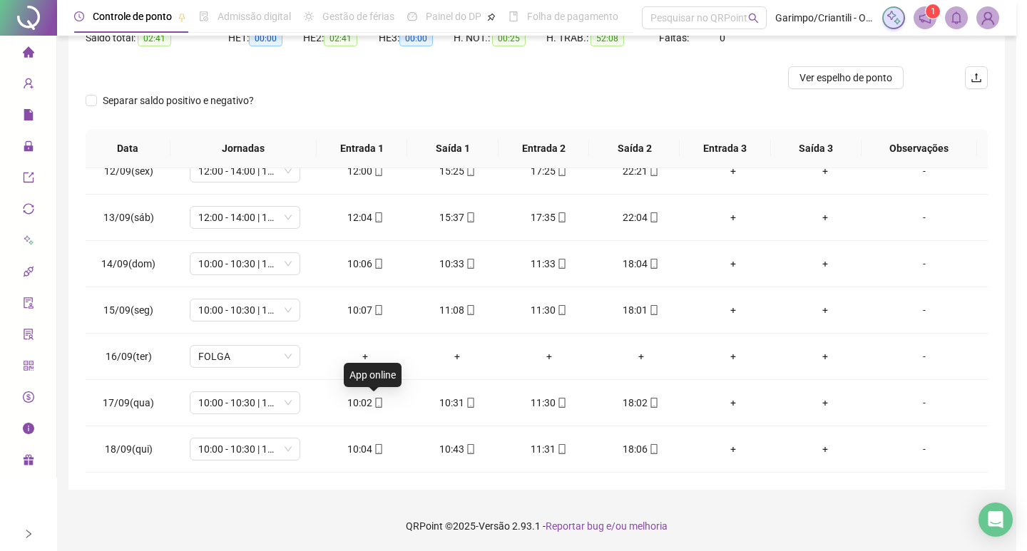
type input "**********"
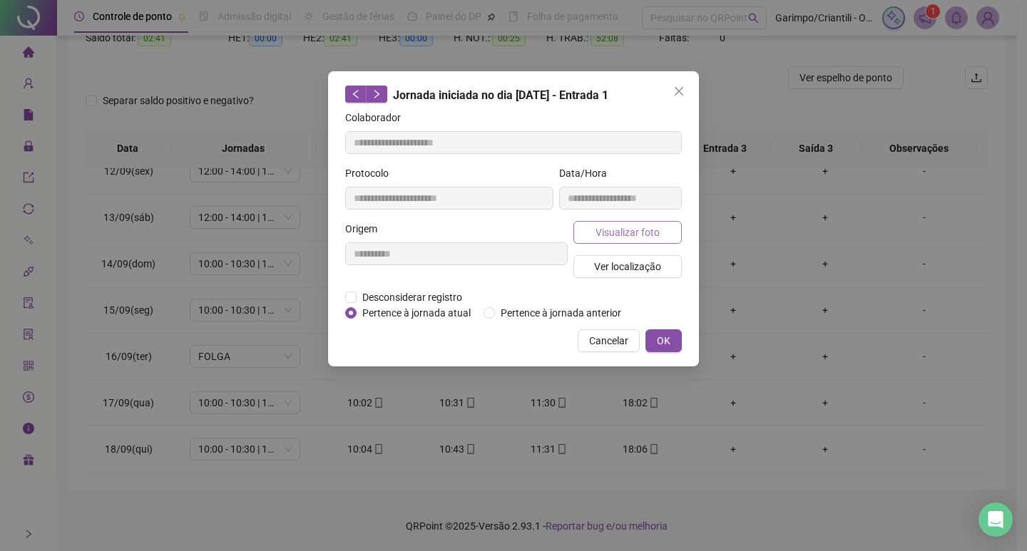
click at [631, 235] on span "Visualizar foto" at bounding box center [627, 233] width 64 height 16
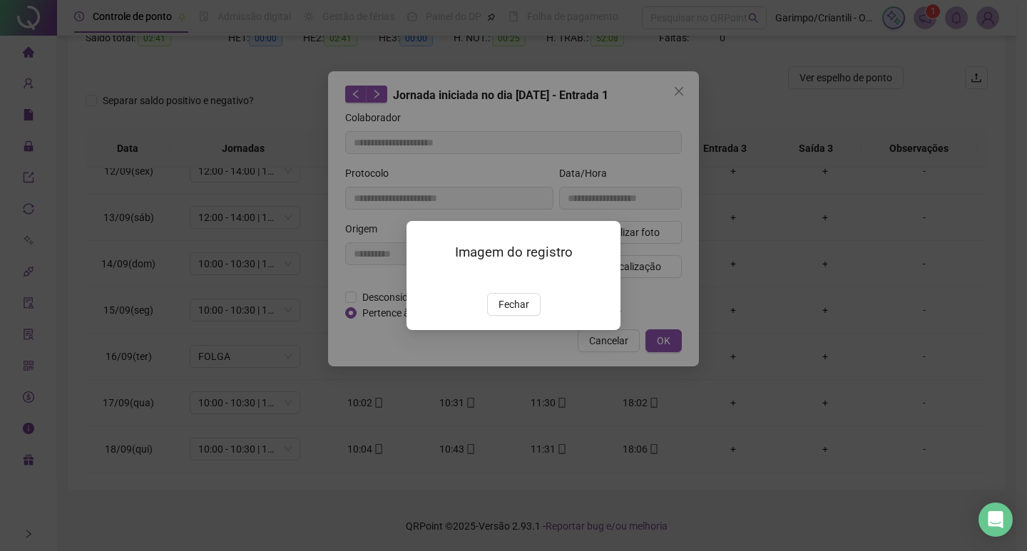
click at [565, 221] on div "Imagem do registro Fechar" at bounding box center [513, 275] width 214 height 109
click at [424, 278] on img at bounding box center [424, 278] width 0 height 0
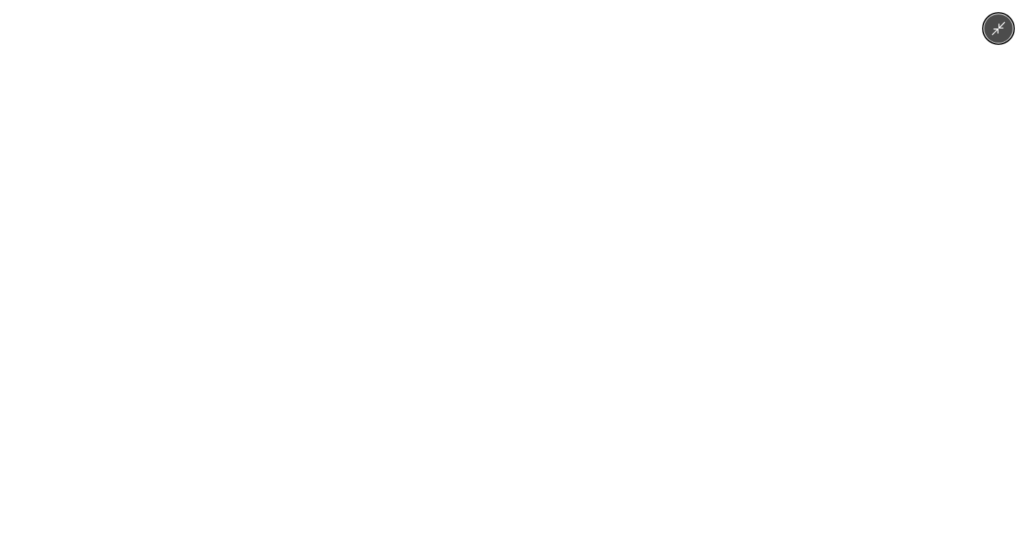
click at [1001, 28] on icon "Minimize image" at bounding box center [999, 29] width 14 height 14
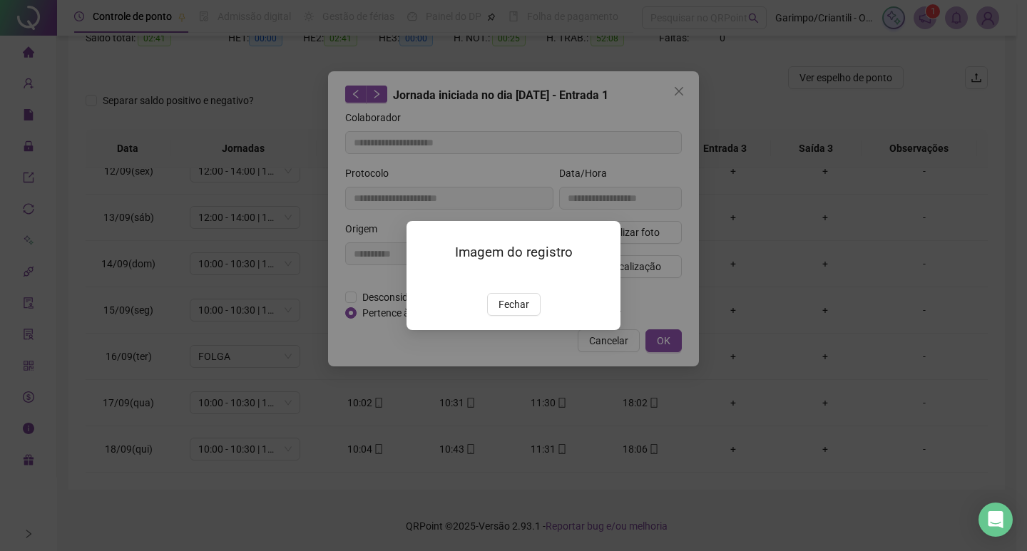
drag, startPoint x: 528, startPoint y: 377, endPoint x: 531, endPoint y: 364, distance: 13.1
click at [528, 316] on button "Fechar" at bounding box center [513, 304] width 53 height 23
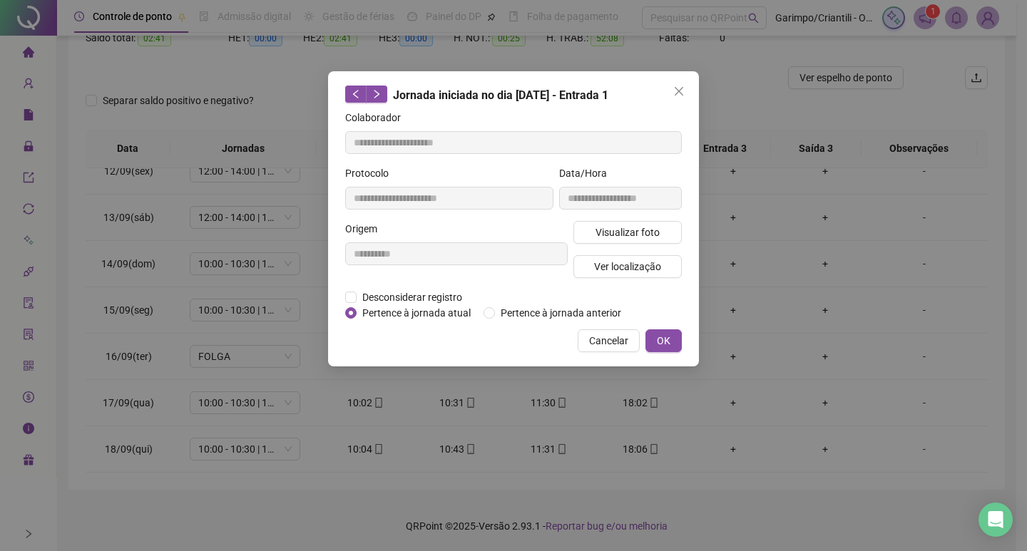
click at [680, 79] on div "**********" at bounding box center [513, 218] width 371 height 295
click at [681, 89] on icon "close" at bounding box center [679, 91] width 9 height 9
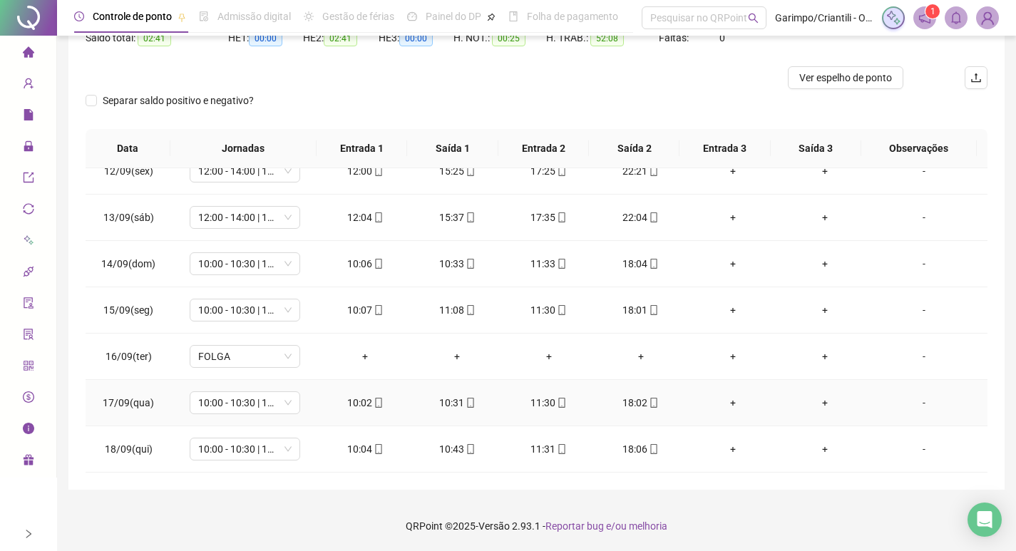
click at [466, 405] on icon "mobile" at bounding box center [471, 403] width 10 height 10
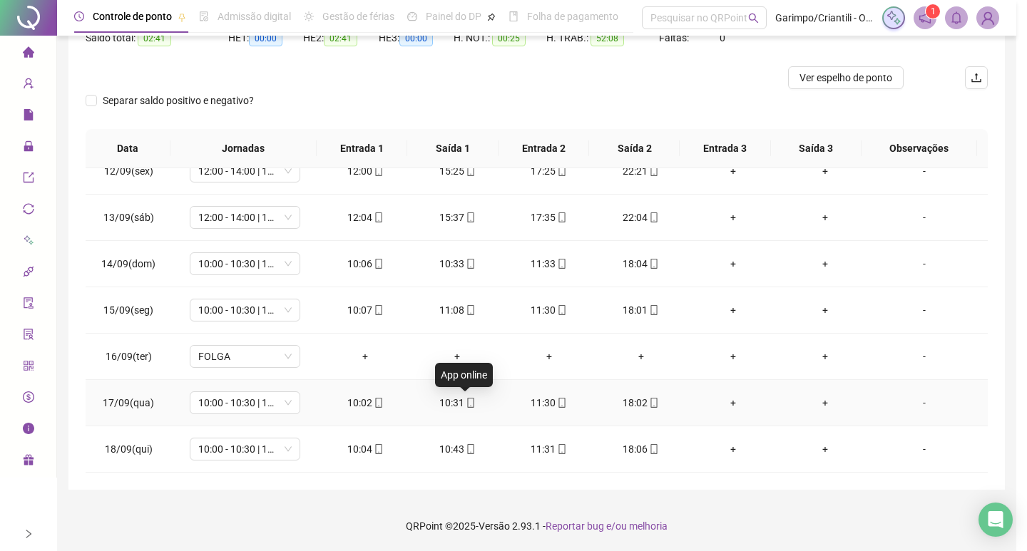
type input "**********"
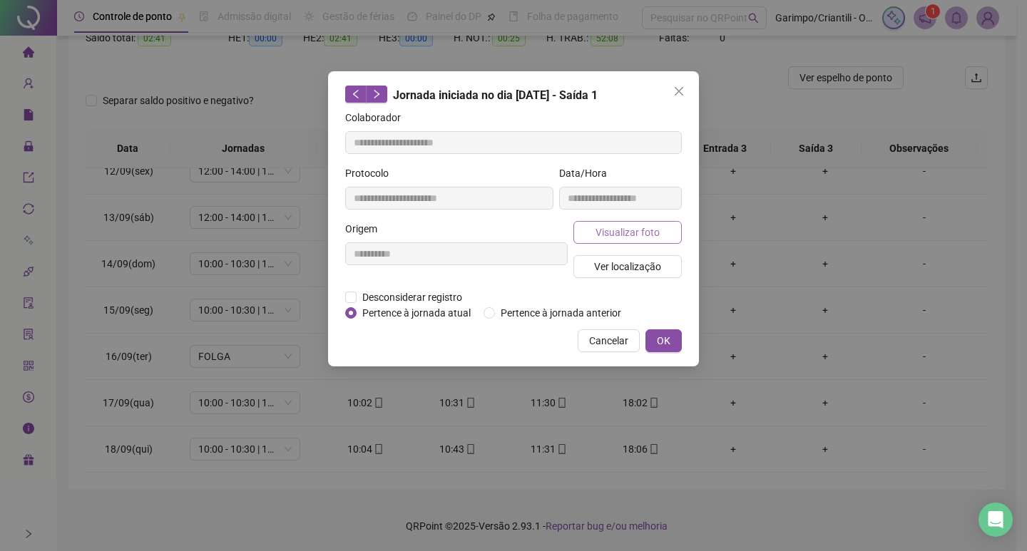
click at [643, 242] on button "Visualizar foto" at bounding box center [627, 232] width 108 height 23
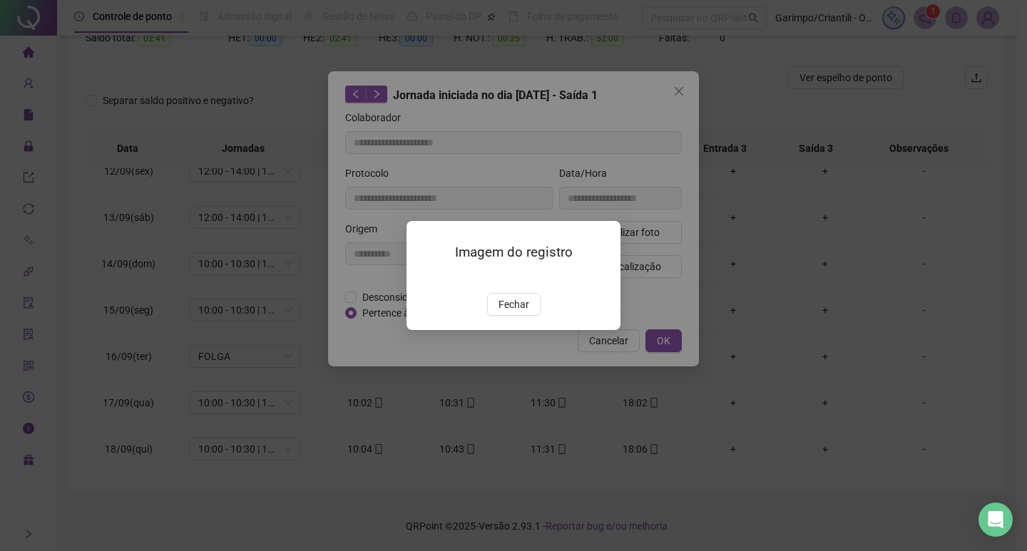
click at [424, 278] on img at bounding box center [424, 278] width 0 height 0
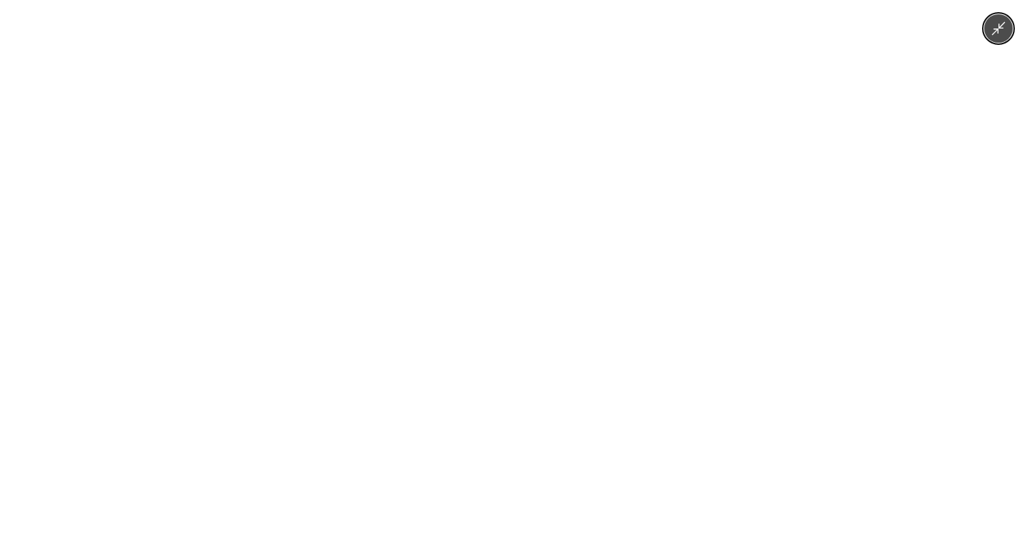
click at [523, 305] on img at bounding box center [514, 275] width 414 height 551
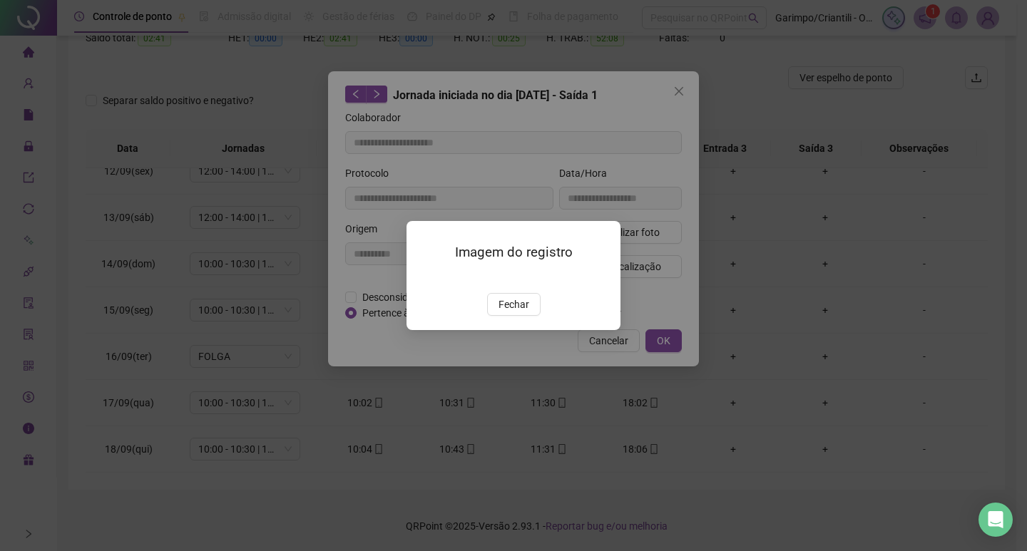
click at [750, 375] on div "Imagem do registro Fechar" at bounding box center [513, 275] width 1027 height 551
drag, startPoint x: 444, startPoint y: 264, endPoint x: 463, endPoint y: 265, distance: 18.6
click at [424, 278] on img at bounding box center [424, 278] width 0 height 0
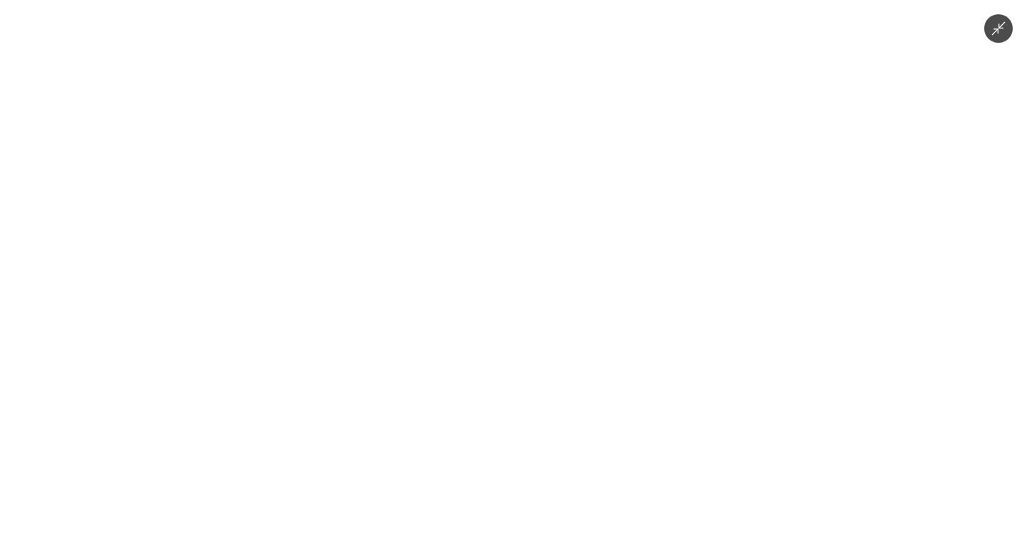
click at [475, 267] on img at bounding box center [514, 275] width 414 height 551
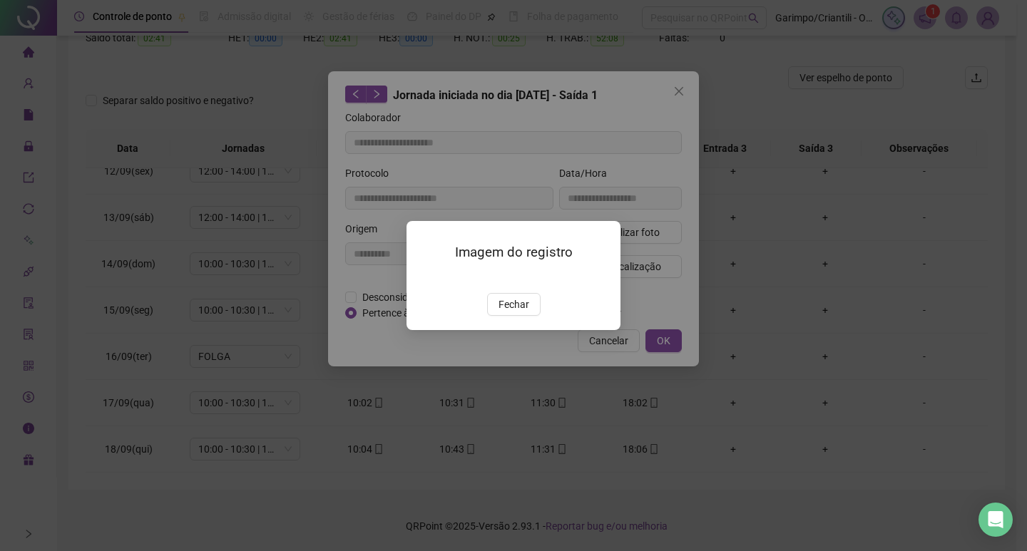
click at [424, 278] on img at bounding box center [424, 278] width 0 height 0
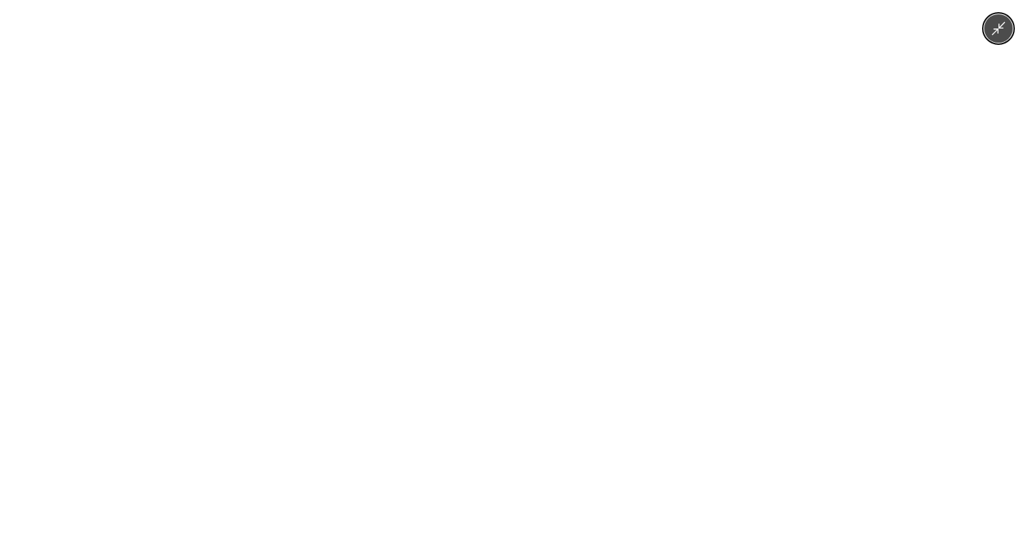
click at [1003, 34] on icon "Minimize image" at bounding box center [999, 29] width 16 height 16
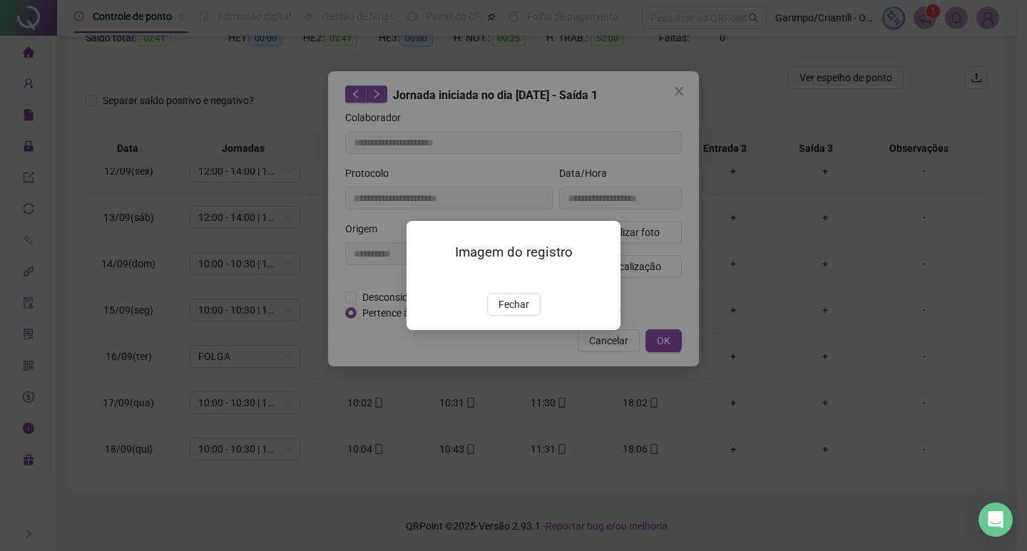
click at [580, 221] on div "Imagem do registro Fechar" at bounding box center [513, 275] width 214 height 109
click at [608, 103] on div "Imagem do registro Fechar" at bounding box center [513, 275] width 1027 height 551
click at [509, 312] on span "Fechar" at bounding box center [513, 305] width 31 height 16
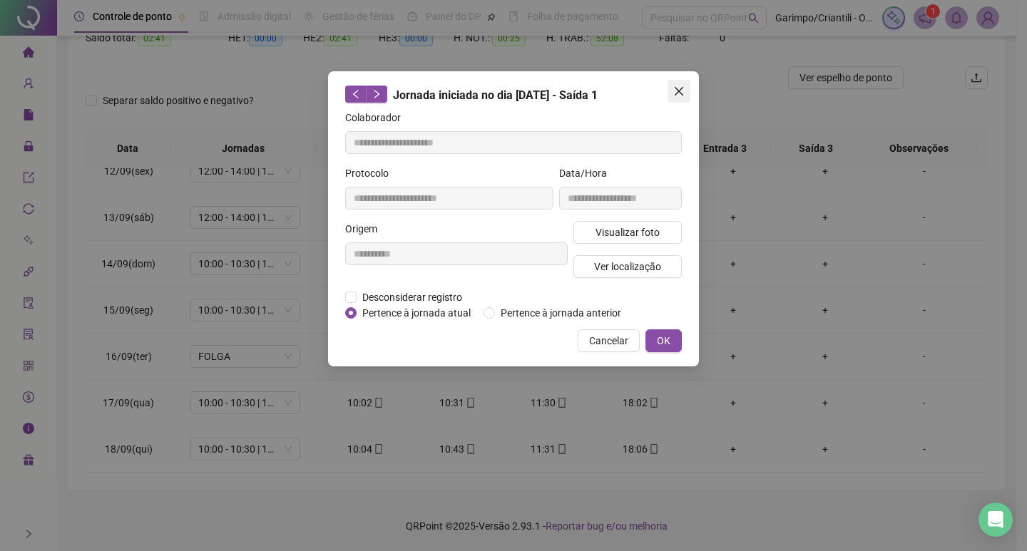
click at [687, 81] on button "Close" at bounding box center [678, 91] width 23 height 23
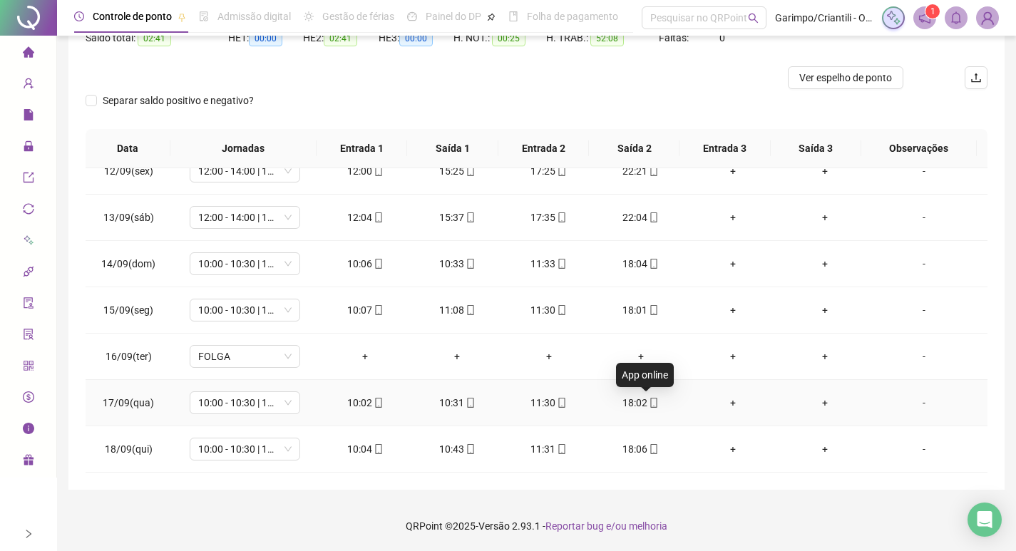
click at [649, 406] on icon "mobile" at bounding box center [654, 403] width 10 height 10
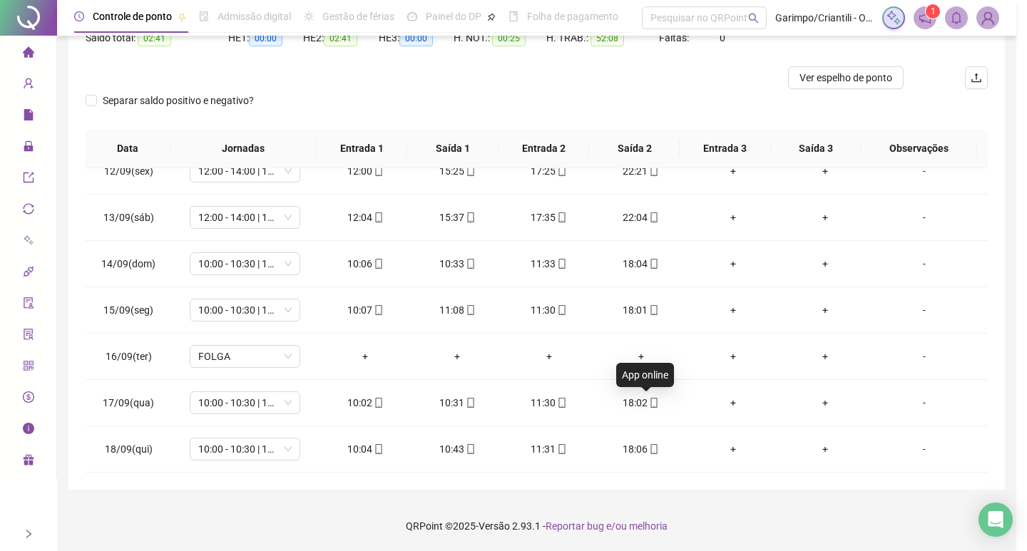
type input "**********"
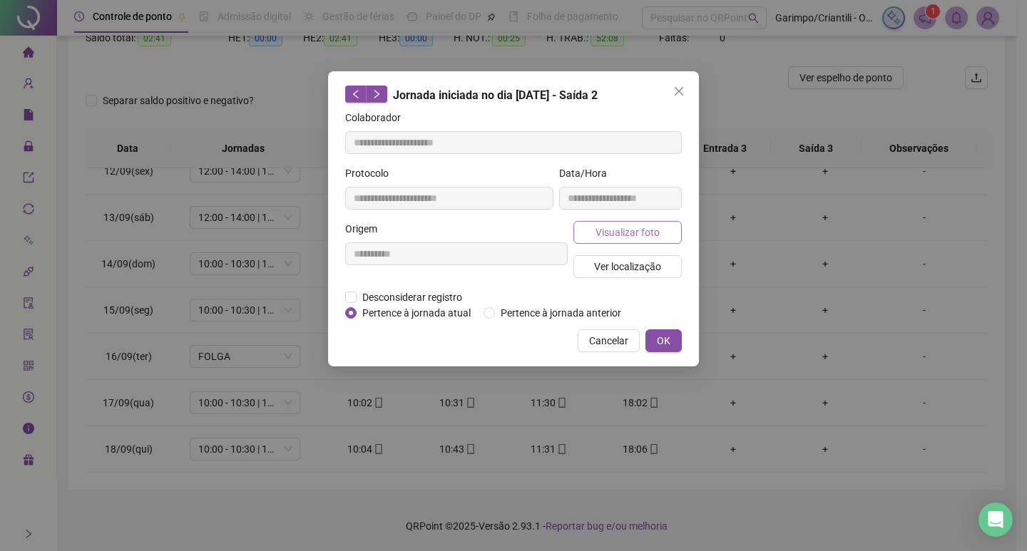
click at [636, 235] on span "Visualizar foto" at bounding box center [627, 233] width 64 height 16
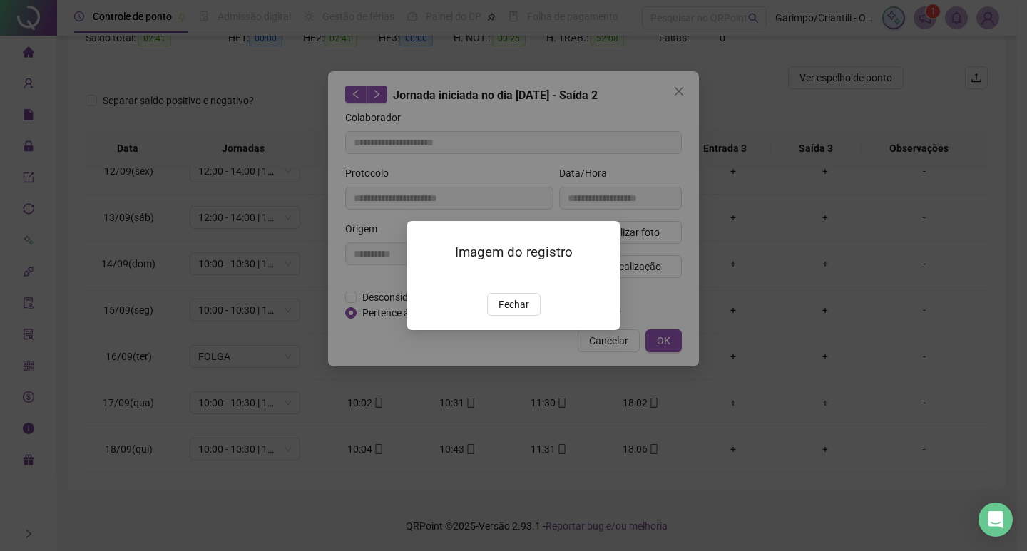
click at [424, 278] on img at bounding box center [424, 278] width 0 height 0
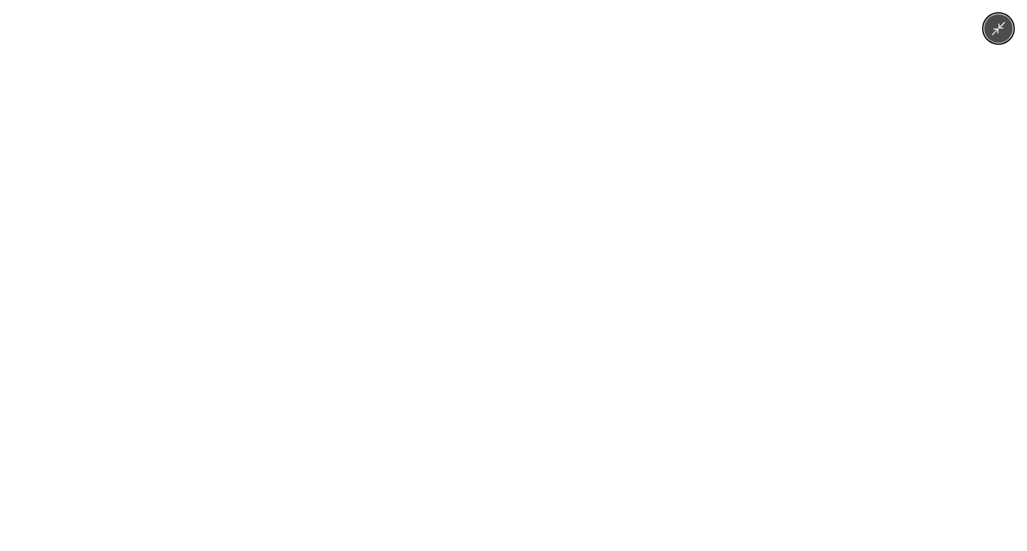
click at [498, 340] on img at bounding box center [514, 275] width 414 height 551
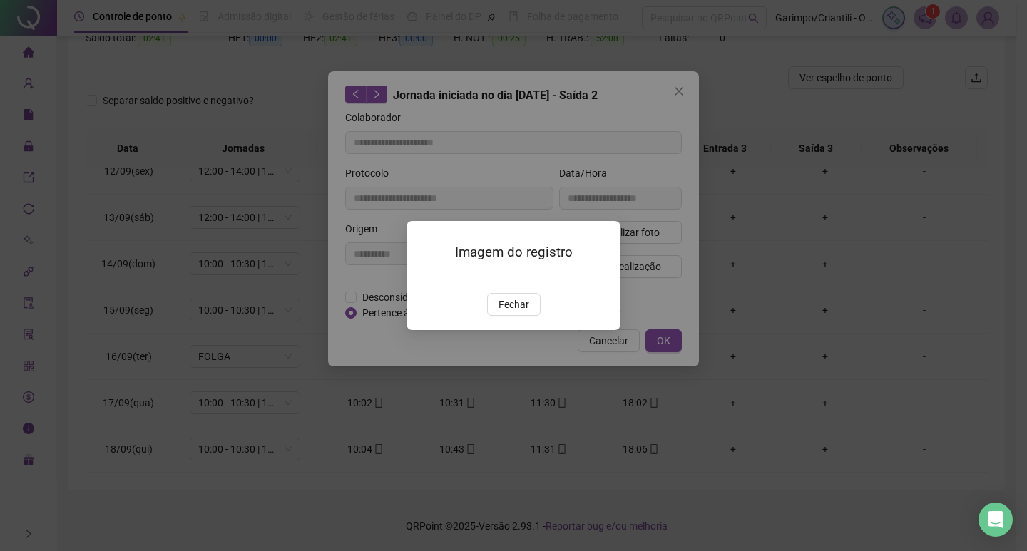
click at [424, 278] on img at bounding box center [424, 278] width 0 height 0
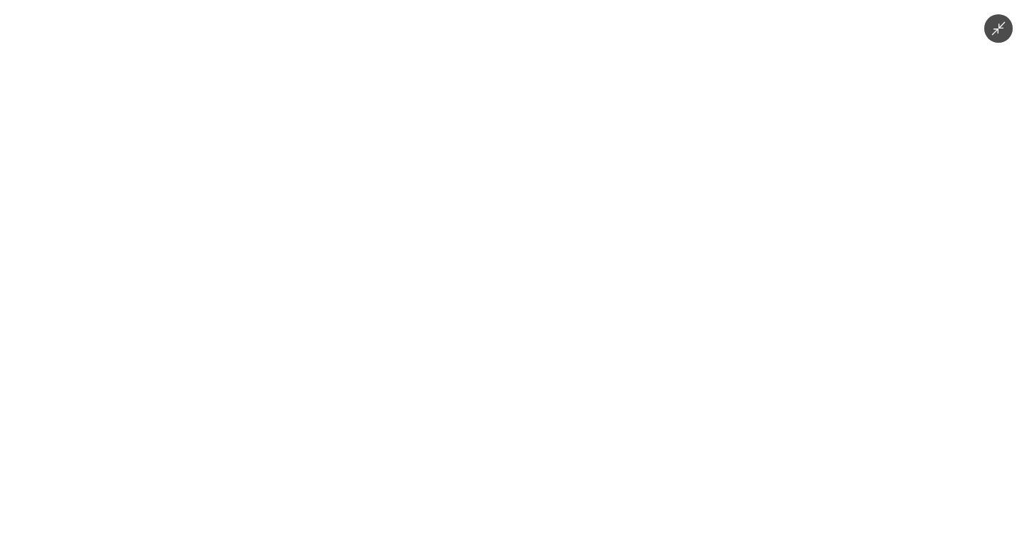
click at [996, 36] on button "Minimize image" at bounding box center [998, 28] width 29 height 29
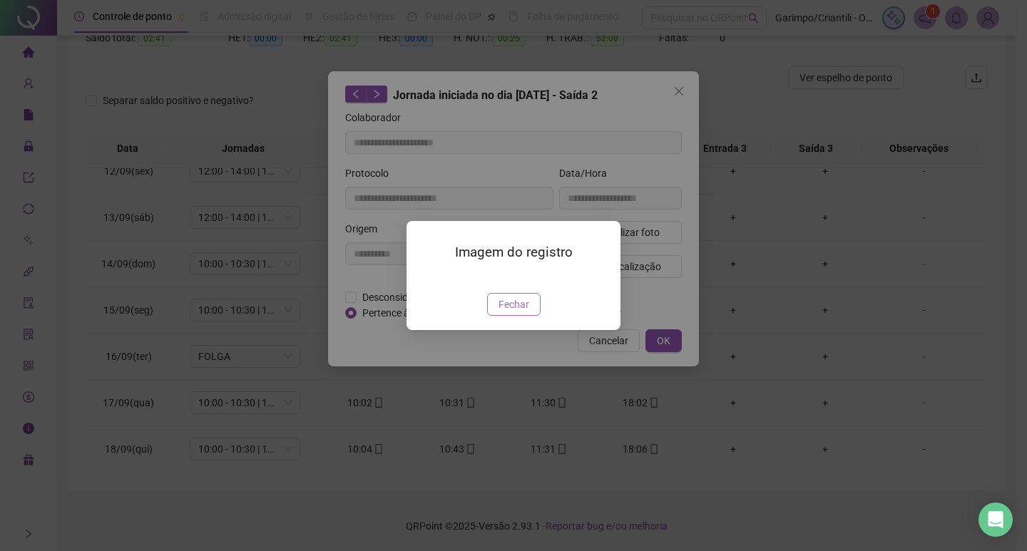
click at [528, 312] on span "Fechar" at bounding box center [513, 305] width 31 height 16
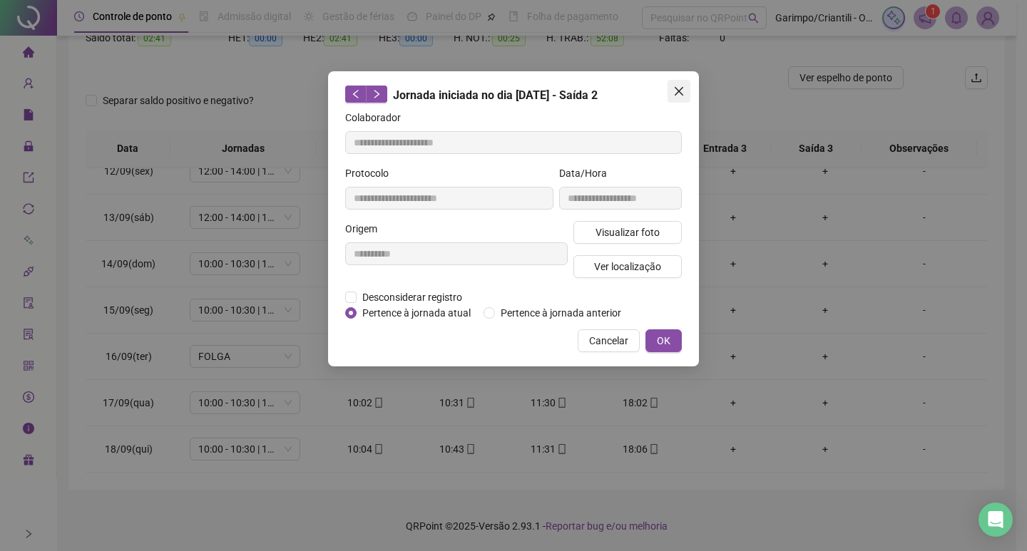
click at [674, 80] on button "Close" at bounding box center [678, 91] width 23 height 23
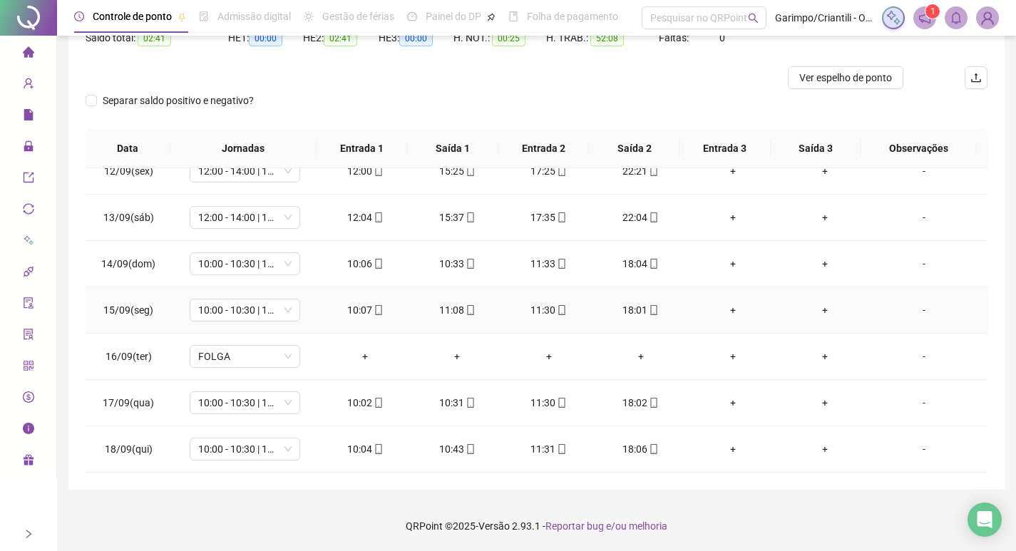
click at [458, 307] on div "11:08" at bounding box center [457, 310] width 69 height 16
type input "**********"
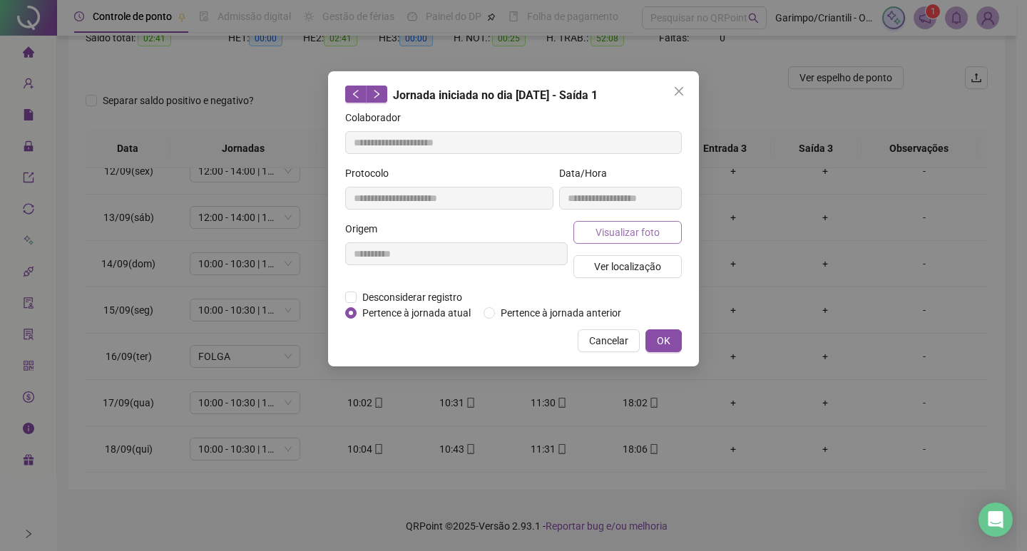
click at [653, 228] on span "Visualizar foto" at bounding box center [627, 233] width 64 height 16
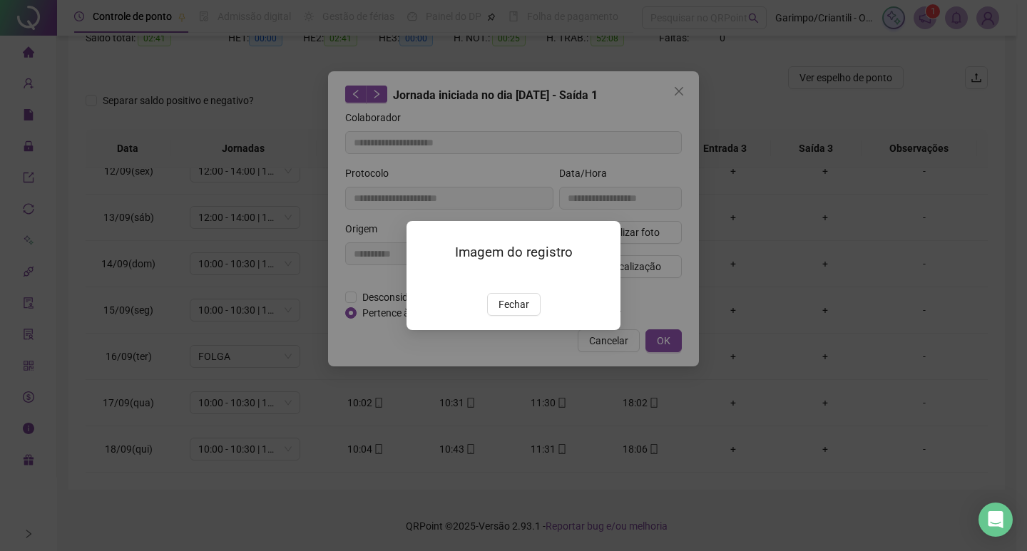
click at [424, 278] on img at bounding box center [424, 278] width 0 height 0
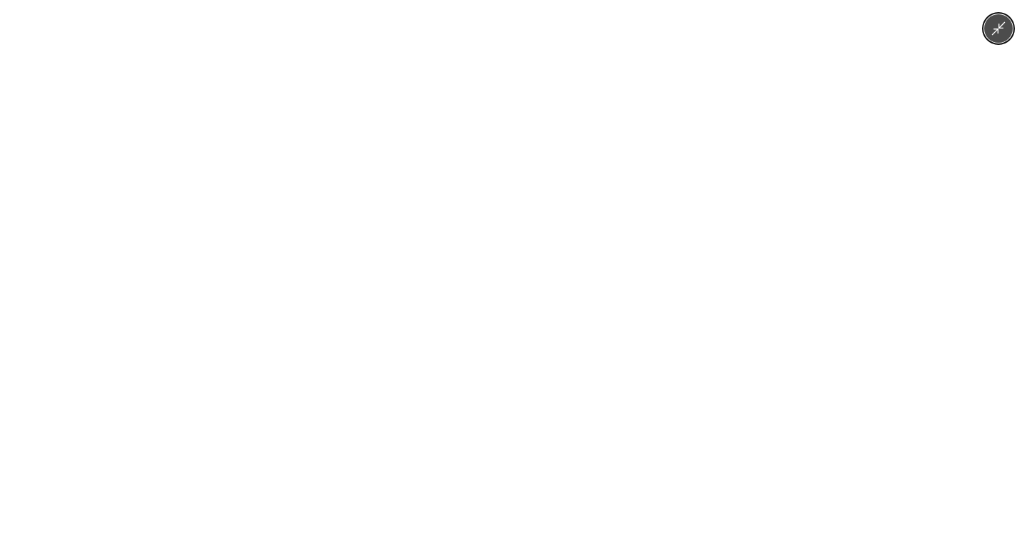
click at [1000, 31] on icon "Minimize image" at bounding box center [999, 29] width 16 height 16
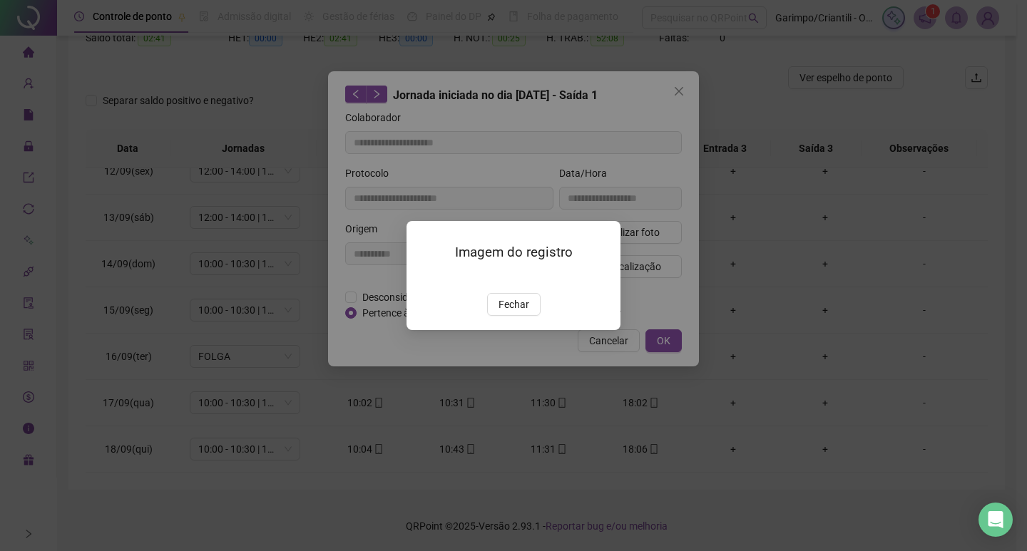
click at [687, 84] on div "Imagem do registro Fechar" at bounding box center [513, 275] width 1027 height 551
click at [678, 93] on div "Imagem do registro Fechar" at bounding box center [513, 275] width 1027 height 551
click at [510, 312] on span "Fechar" at bounding box center [513, 305] width 31 height 16
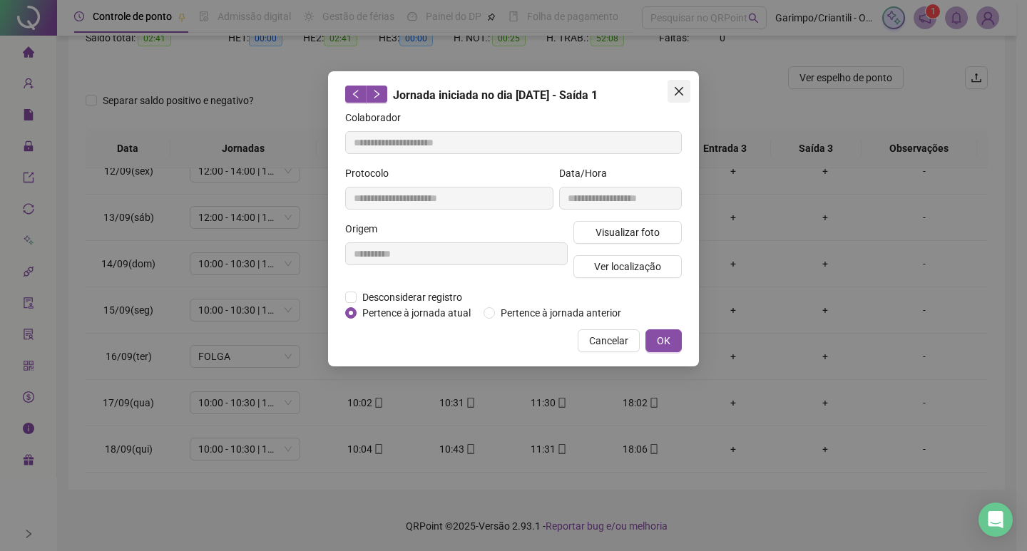
click at [673, 88] on icon "close" at bounding box center [678, 91] width 11 height 11
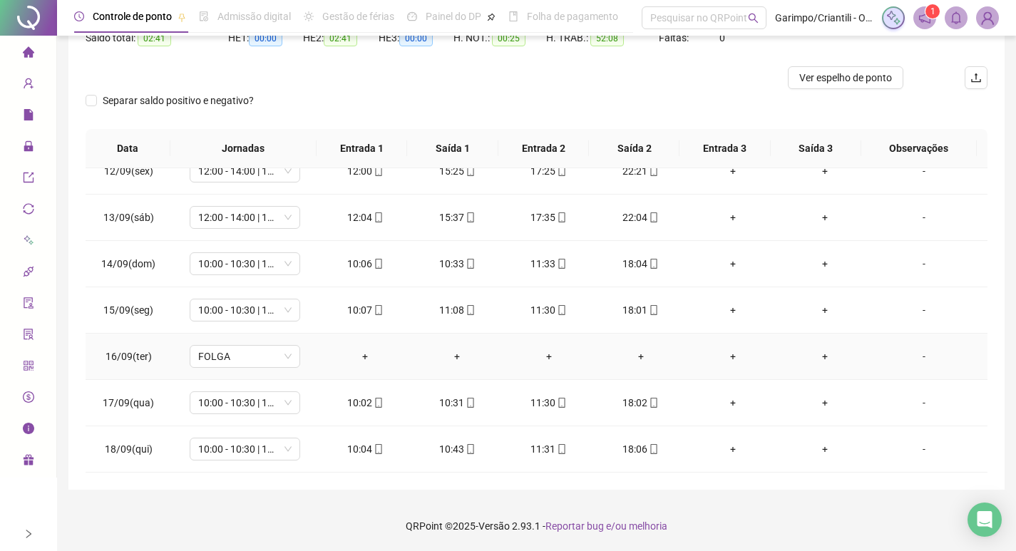
scroll to position [0, 0]
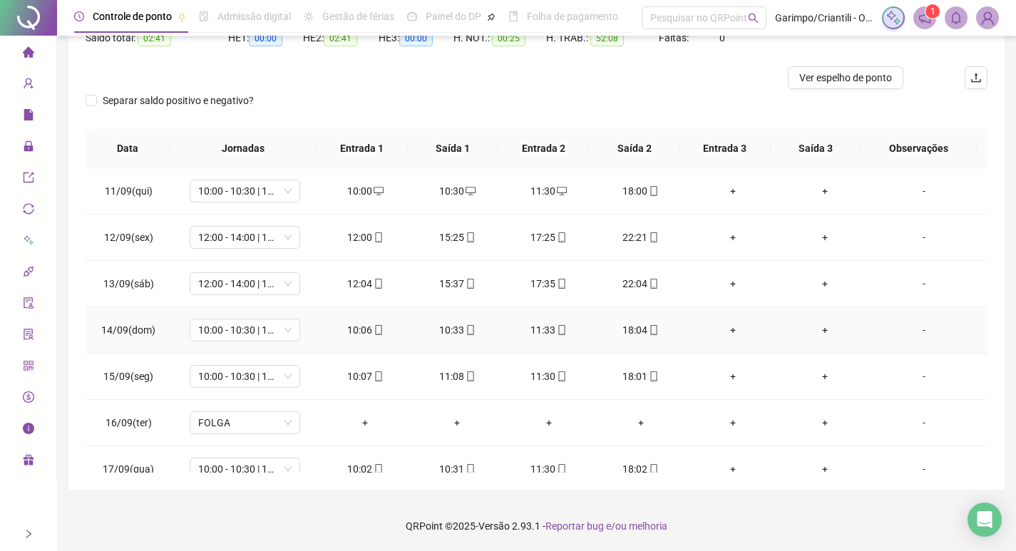
click at [367, 329] on div "10:06" at bounding box center [365, 330] width 69 height 16
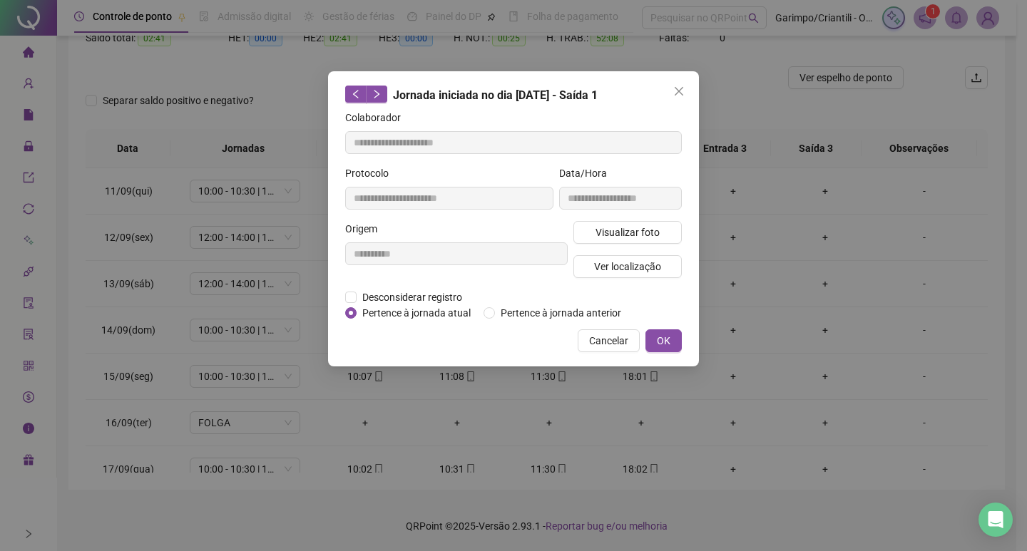
type input "**********"
click at [656, 238] on span "Visualizar foto" at bounding box center [627, 233] width 64 height 16
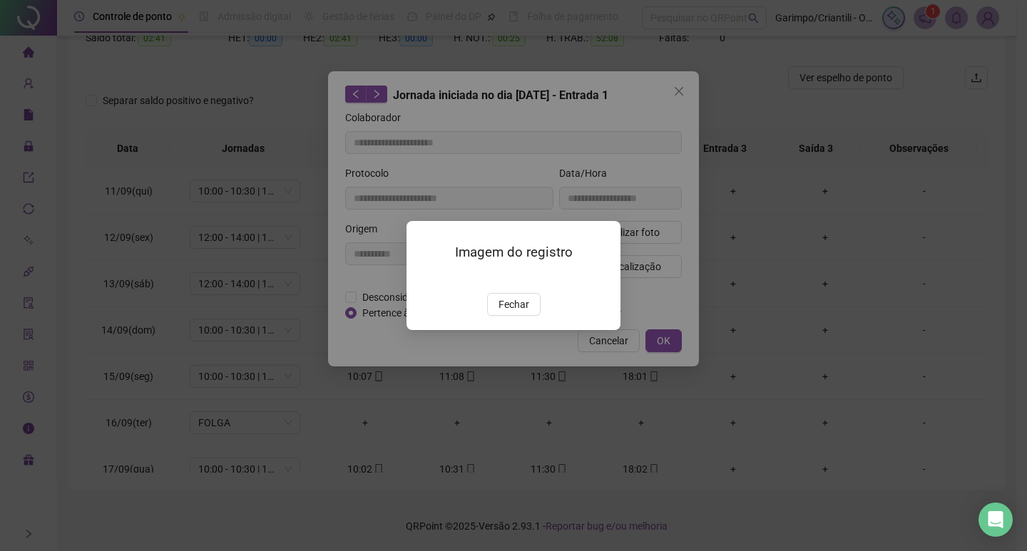
click at [424, 278] on img at bounding box center [424, 278] width 0 height 0
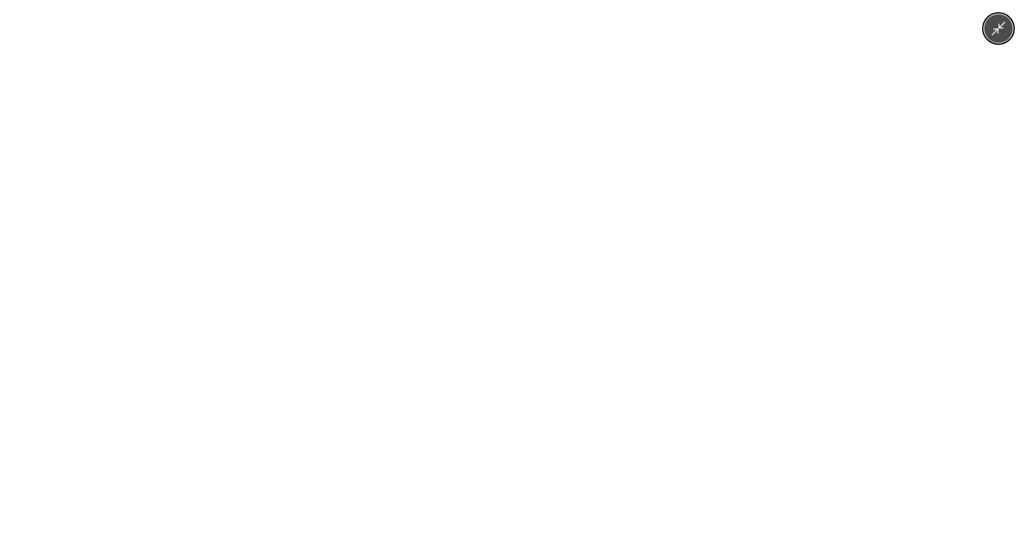
click at [1004, 36] on button "Minimize image" at bounding box center [998, 28] width 29 height 29
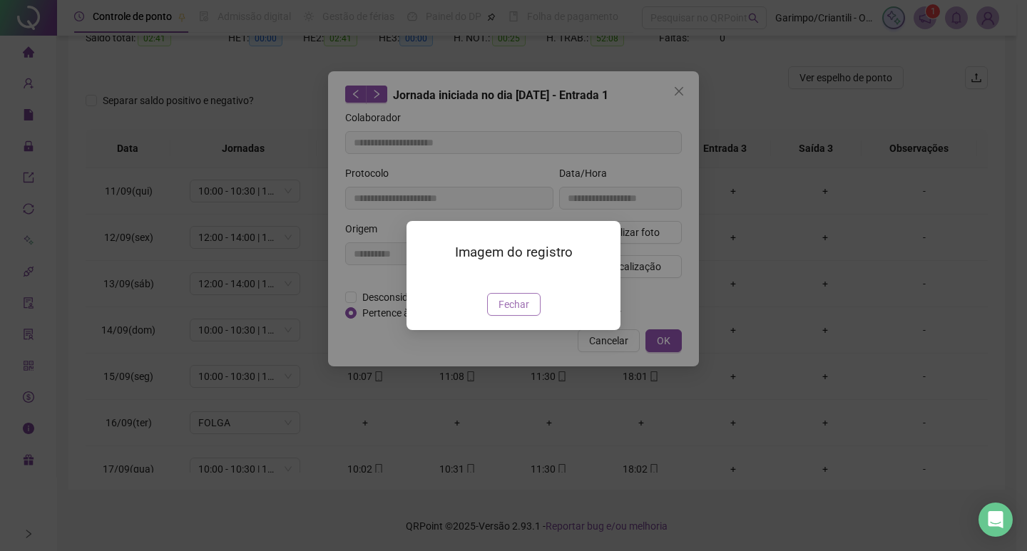
click at [501, 312] on span "Fechar" at bounding box center [513, 305] width 31 height 16
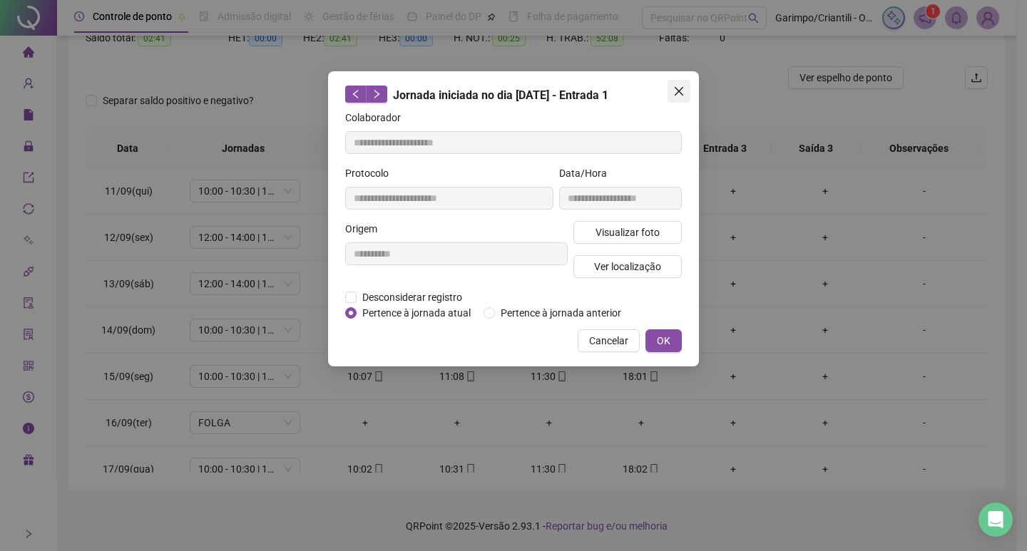
click at [672, 92] on span "Close" at bounding box center [678, 91] width 23 height 11
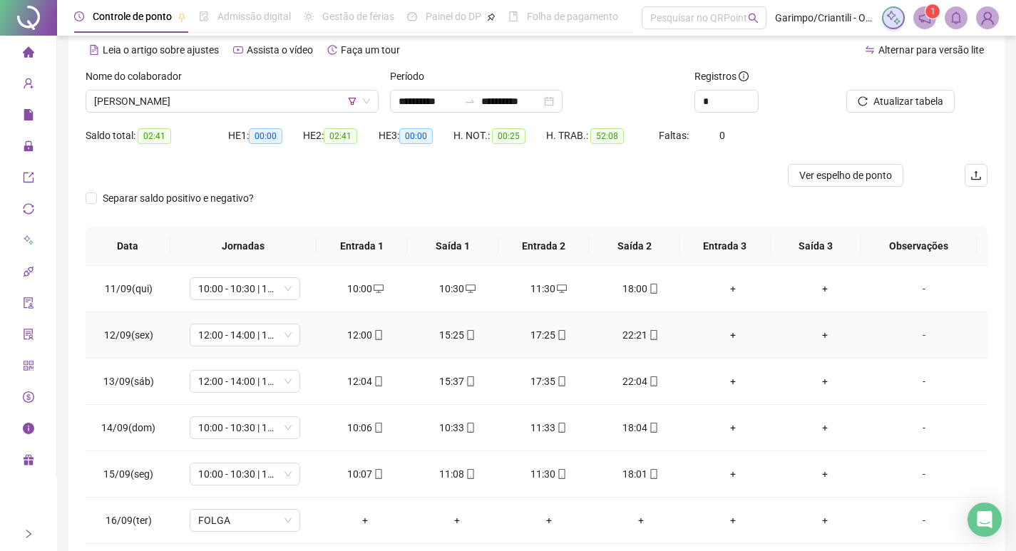
scroll to position [18, 0]
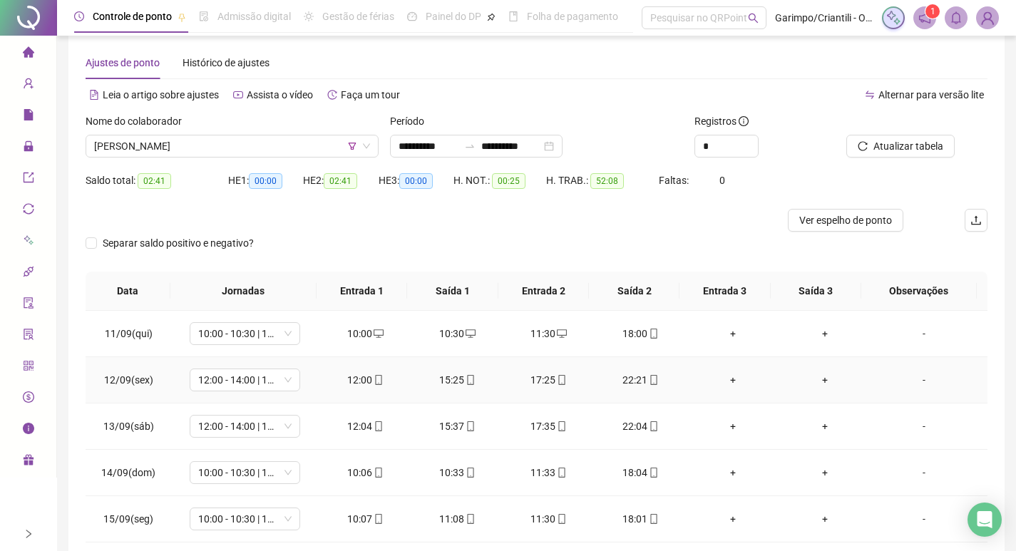
click at [559, 379] on icon "mobile" at bounding box center [562, 380] width 6 height 10
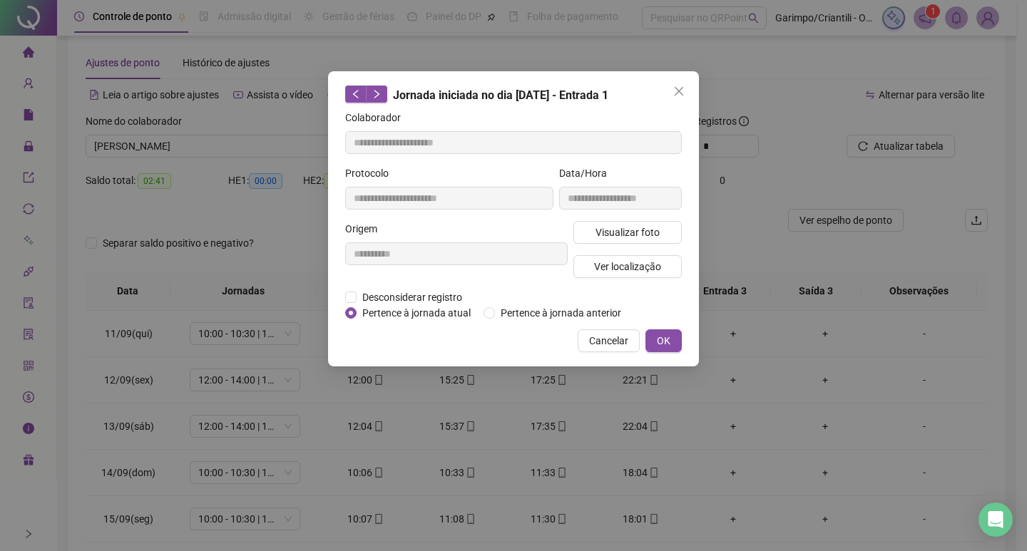
type input "**********"
click at [627, 230] on span "Visualizar foto" at bounding box center [627, 233] width 64 height 16
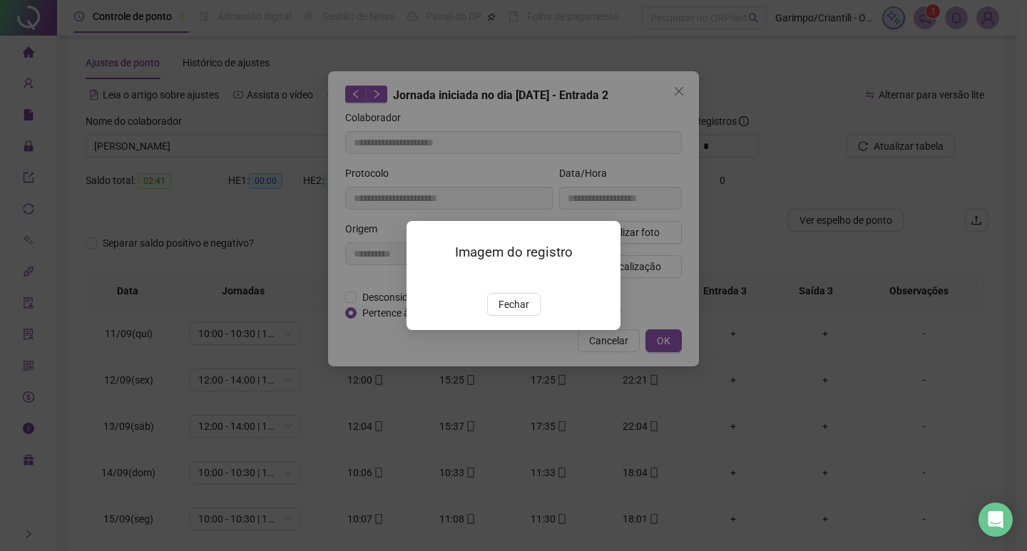
click at [514, 330] on div "Imagem do registro Fechar" at bounding box center [513, 275] width 214 height 109
click at [424, 278] on img at bounding box center [424, 278] width 0 height 0
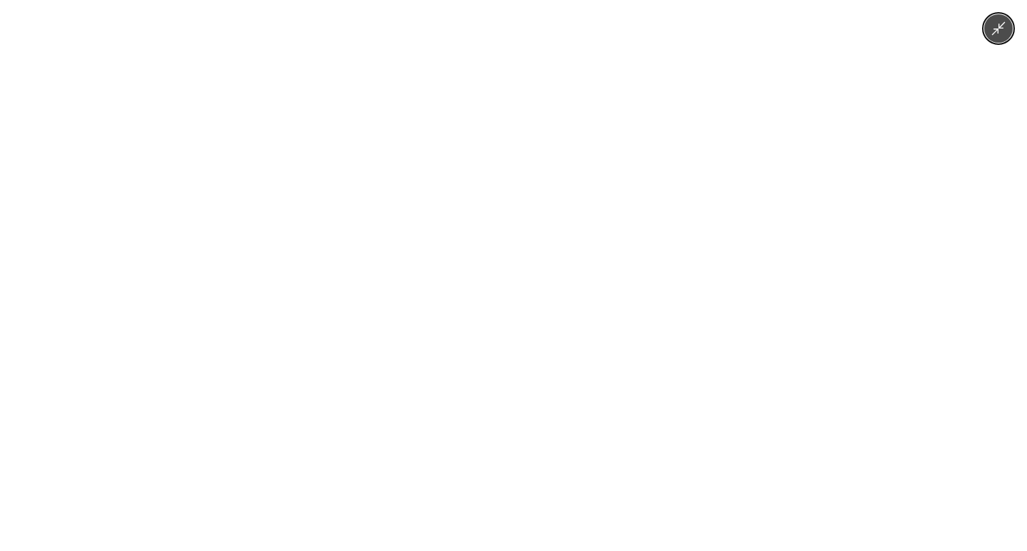
click at [519, 329] on img at bounding box center [514, 275] width 414 height 551
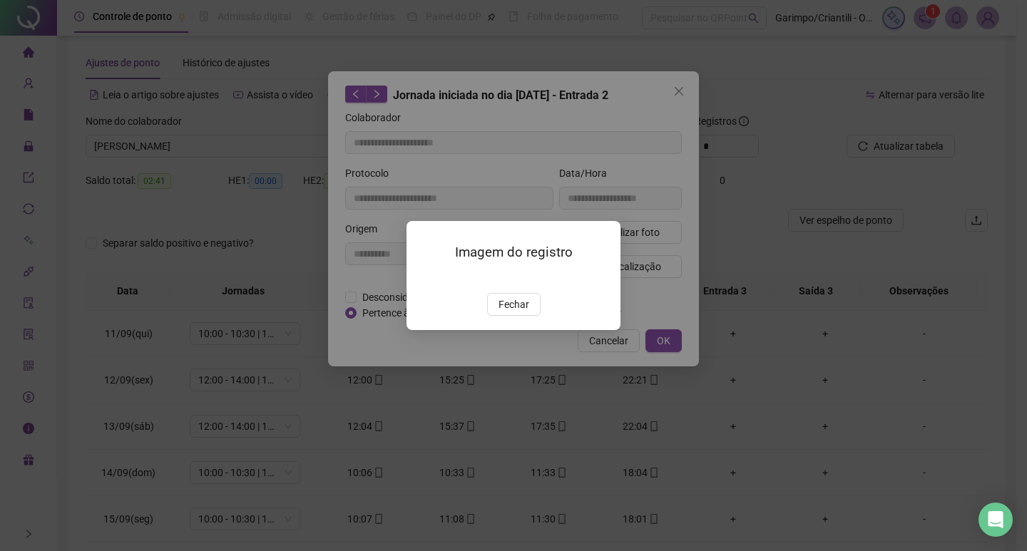
click at [424, 278] on img at bounding box center [424, 278] width 0 height 0
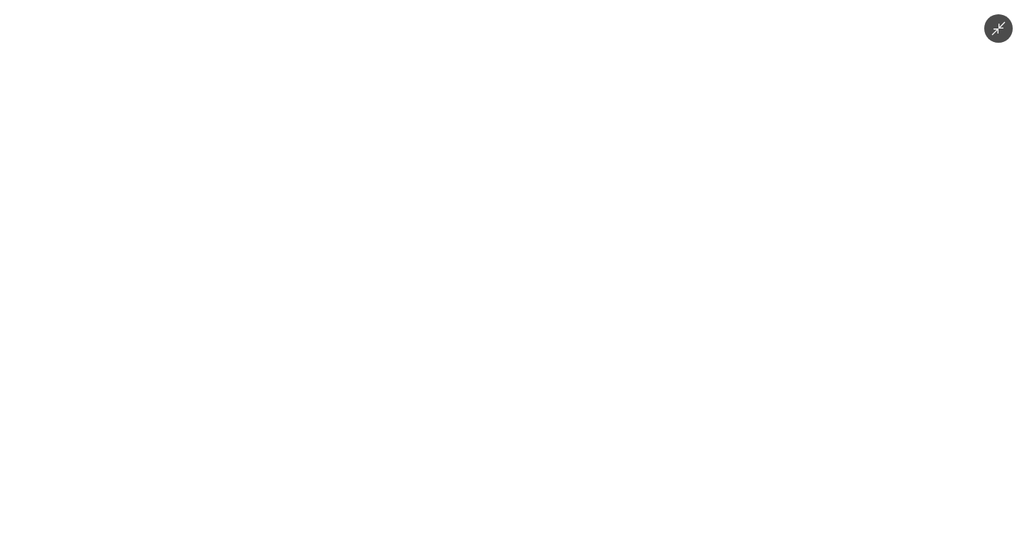
click at [996, 34] on icon "Minimize image" at bounding box center [999, 29] width 16 height 16
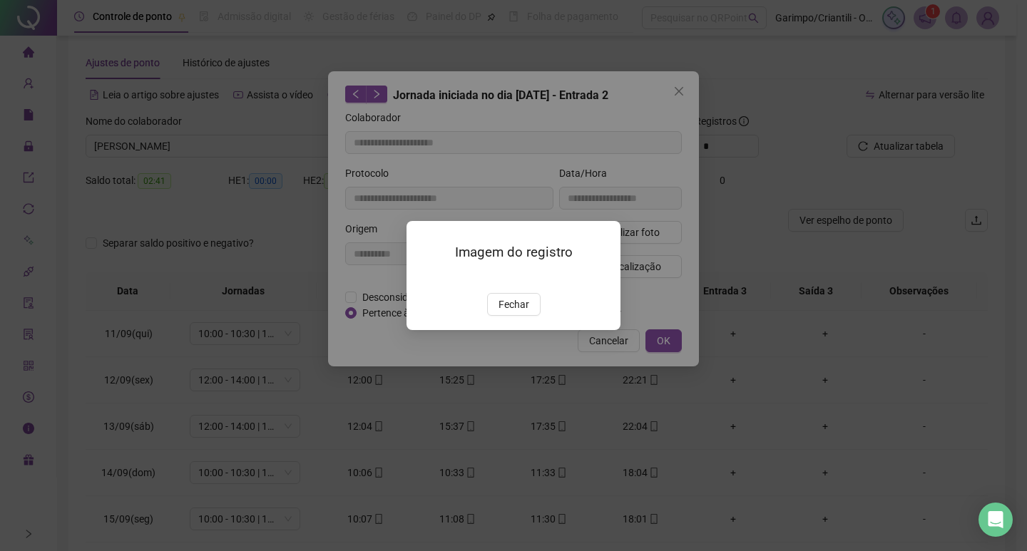
click at [641, 110] on div "Imagem do registro Fechar" at bounding box center [513, 275] width 1027 height 551
click at [693, 81] on div "Imagem do registro Fechar" at bounding box center [513, 275] width 1027 height 551
click at [496, 316] on button "Fechar" at bounding box center [513, 304] width 53 height 23
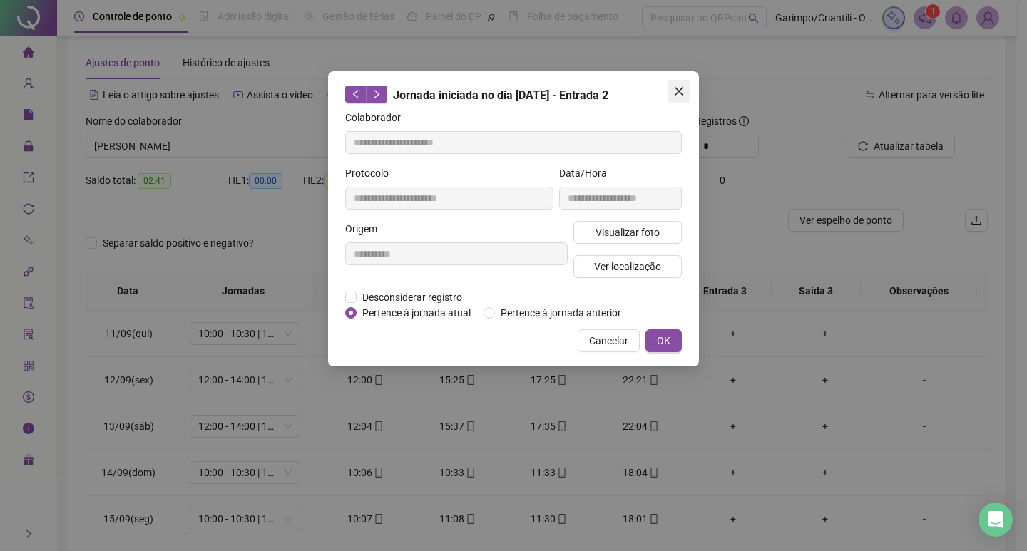
click at [675, 86] on icon "close" at bounding box center [678, 91] width 11 height 11
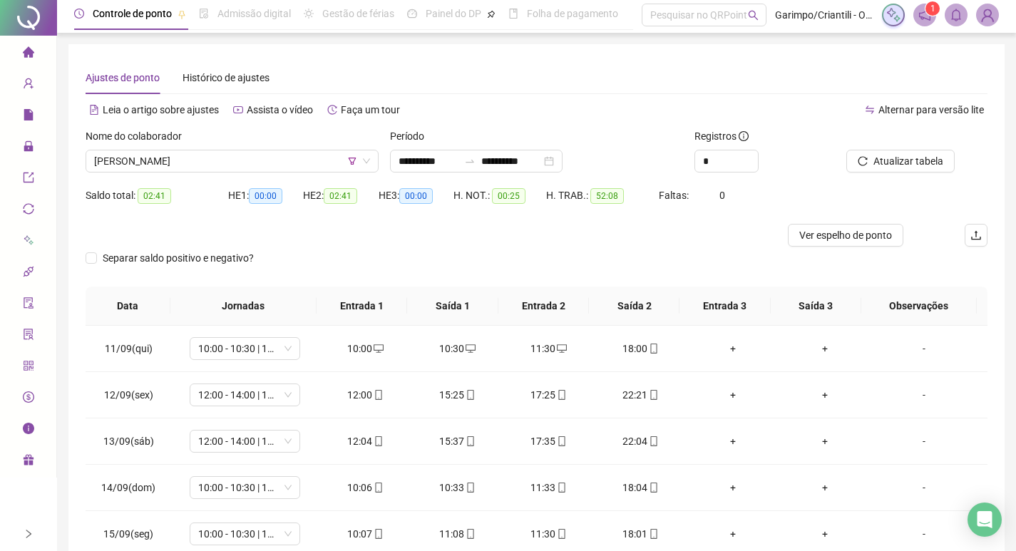
scroll to position [0, 0]
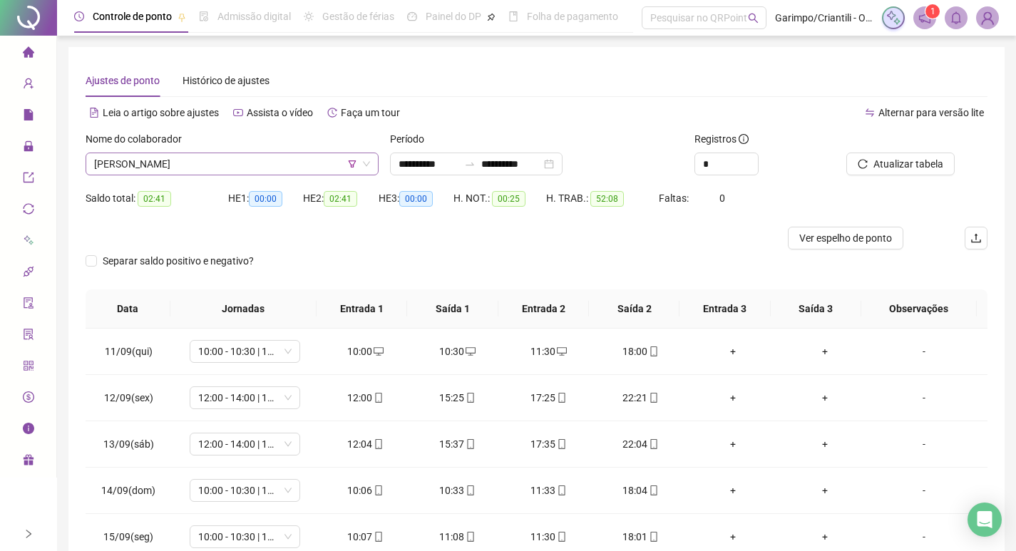
click at [208, 165] on span "ANDRESSA PEREIRA SOUZA" at bounding box center [232, 163] width 276 height 21
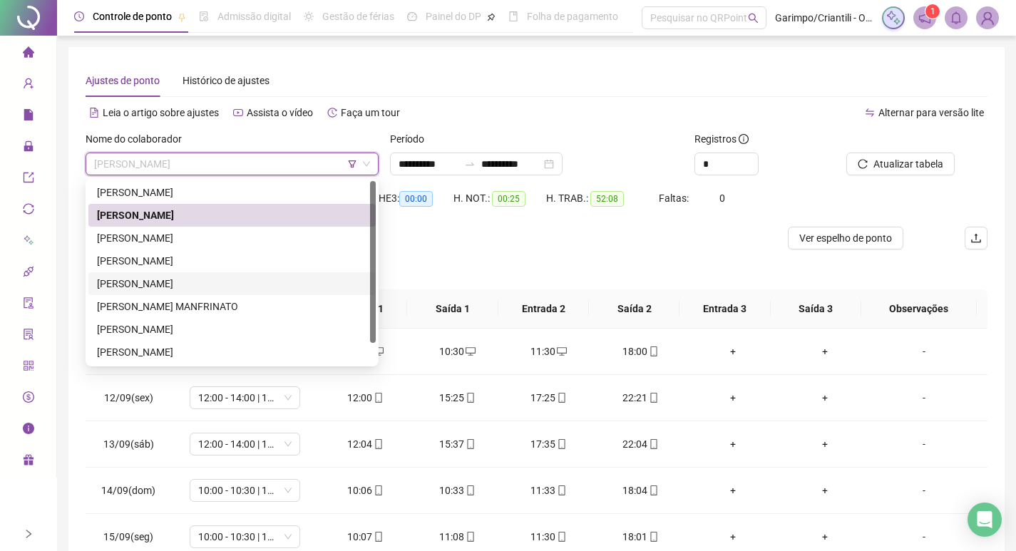
click at [199, 287] on div "ISMAEL DOS SANTOS CARDOSO" at bounding box center [232, 284] width 270 height 16
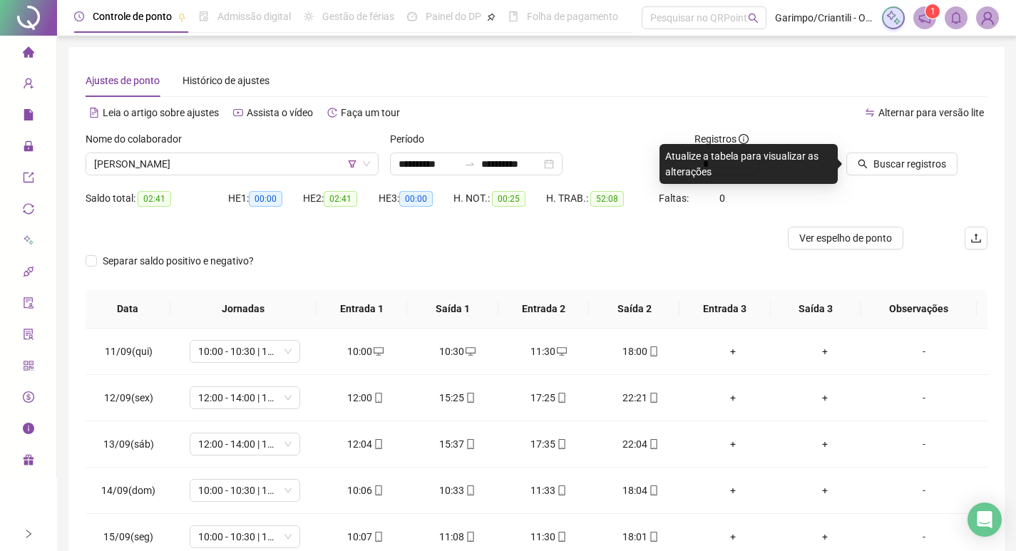
click at [941, 175] on div "Buscar registros" at bounding box center [917, 159] width 153 height 56
click at [930, 165] on span "Buscar registros" at bounding box center [910, 164] width 73 height 16
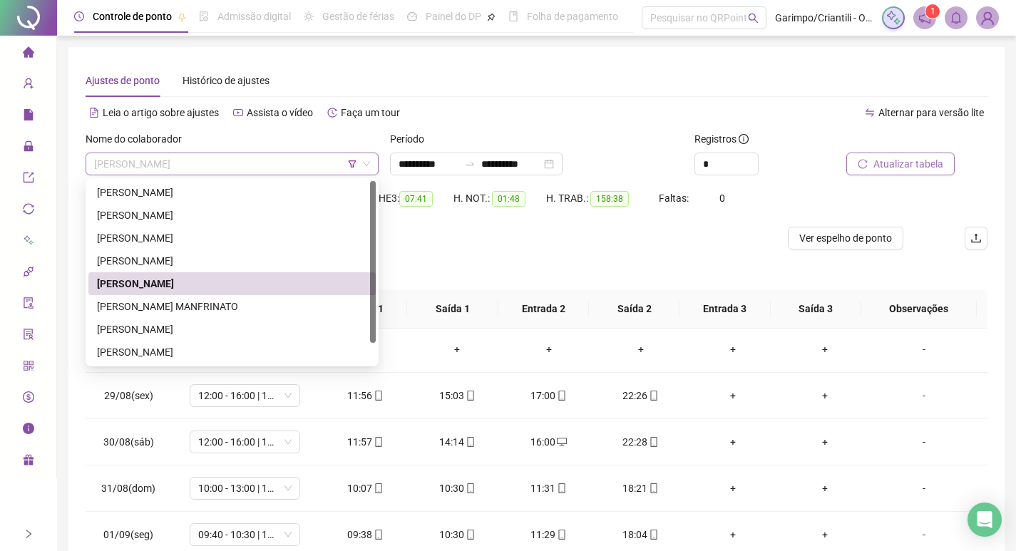
click at [213, 155] on span "ISMAEL DOS SANTOS CARDOSO" at bounding box center [232, 163] width 276 height 21
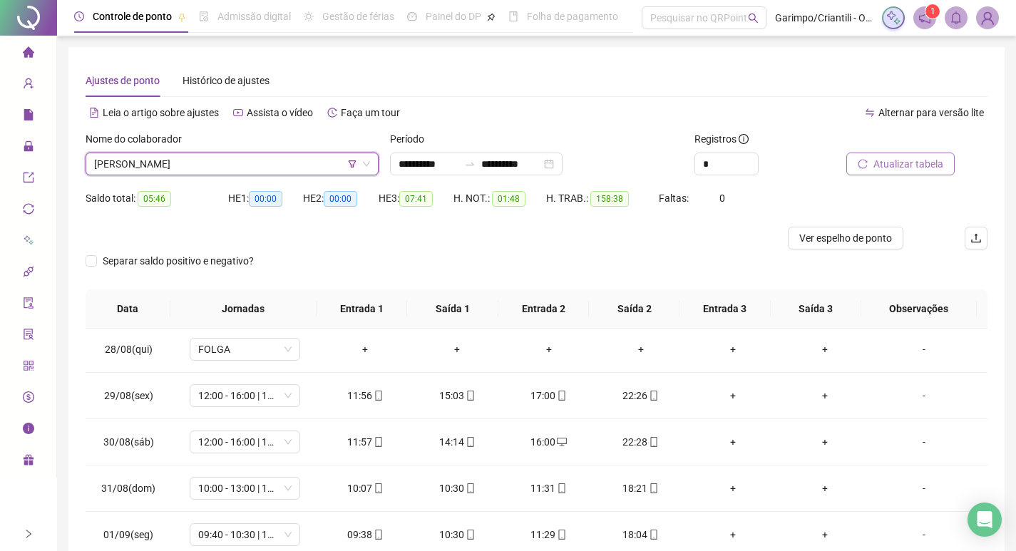
click at [537, 243] on div at bounding box center [424, 238] width 677 height 23
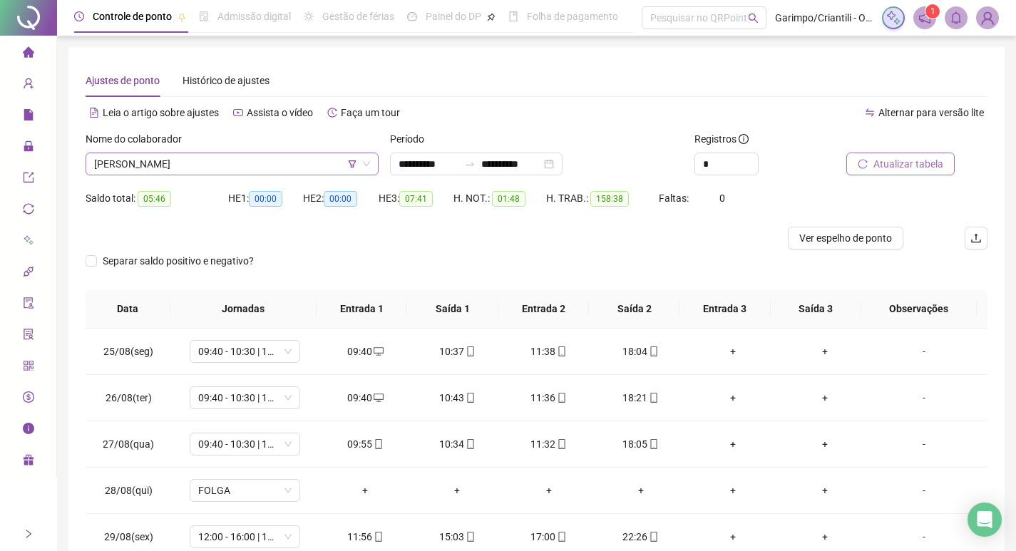
click at [198, 167] on span "ISMAEL DOS SANTOS CARDOSO" at bounding box center [232, 163] width 276 height 21
click at [527, 548] on td "17:00" at bounding box center [549, 537] width 92 height 46
